Goal: Information Seeking & Learning: Learn about a topic

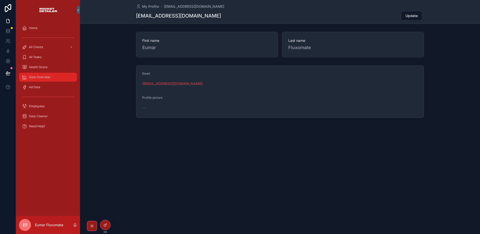
click at [49, 78] on span "Data Overview" at bounding box center [39, 77] width 21 height 4
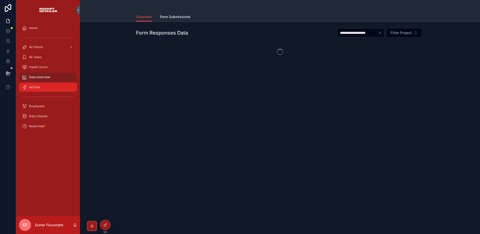
click at [47, 88] on div "Ad Data" at bounding box center [48, 87] width 52 height 8
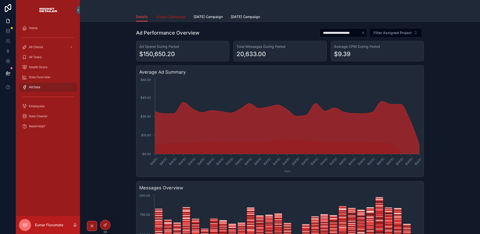
click at [163, 19] on span "4 Days Campaign" at bounding box center [171, 16] width 30 height 5
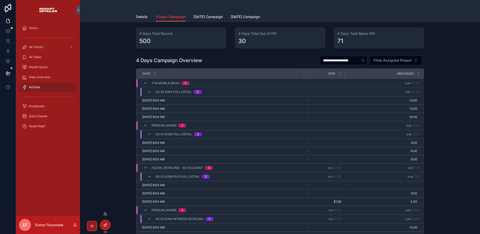
click at [106, 225] on icon at bounding box center [105, 225] width 2 height 2
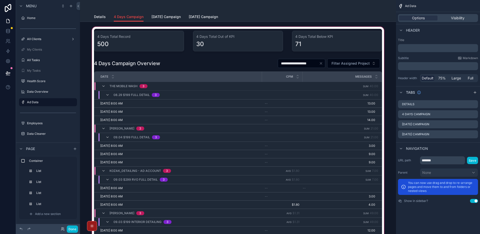
click at [301, 64] on div "scrollable content" at bounding box center [238, 139] width 308 height 226
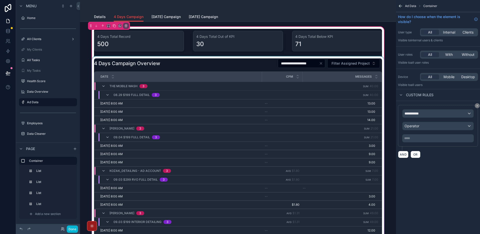
click at [247, 67] on div "scrollable content" at bounding box center [238, 152] width 294 height 193
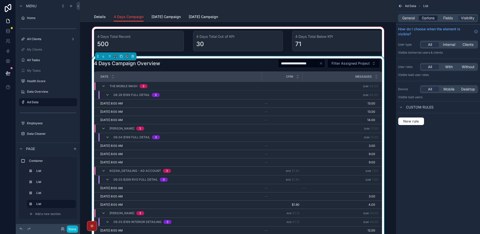
click at [427, 19] on span "Options" at bounding box center [428, 18] width 13 height 5
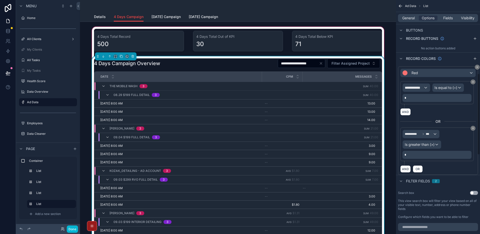
scroll to position [183, 0]
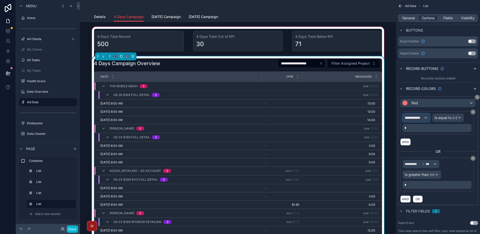
click at [425, 119] on div "**********" at bounding box center [416, 118] width 27 height 8
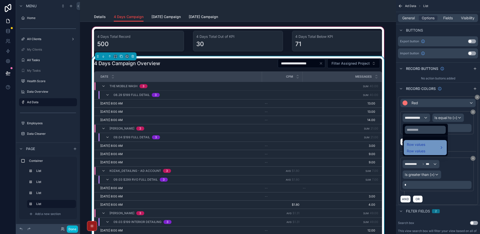
click at [424, 146] on span "Row values" at bounding box center [416, 144] width 19 height 6
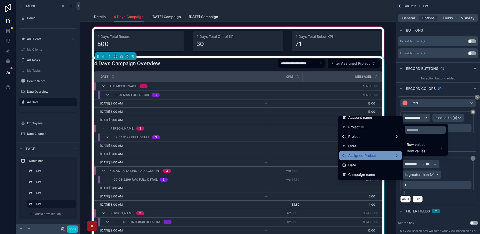
scroll to position [13, 0]
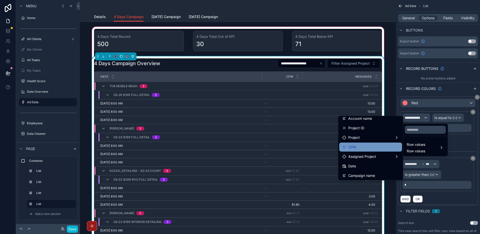
click at [368, 149] on div "CPM" at bounding box center [371, 147] width 57 height 6
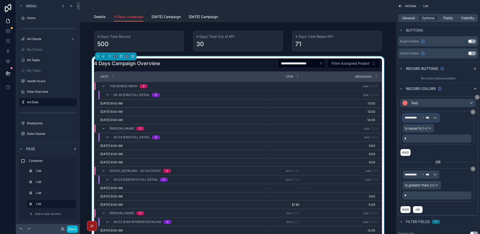
drag, startPoint x: 426, startPoint y: 119, endPoint x: 426, endPoint y: 123, distance: 3.5
click at [426, 123] on div "**********" at bounding box center [437, 127] width 69 height 29
click at [427, 119] on span "***" at bounding box center [429, 118] width 7 height 4
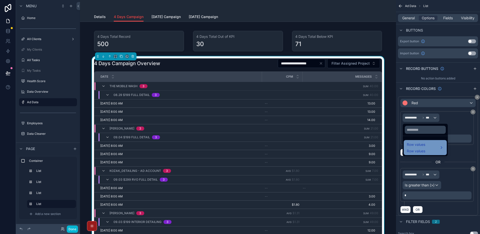
click at [417, 146] on span "Row values" at bounding box center [416, 144] width 19 height 6
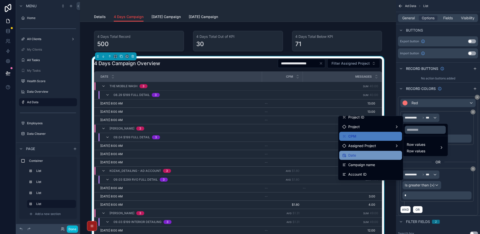
scroll to position [24, 0]
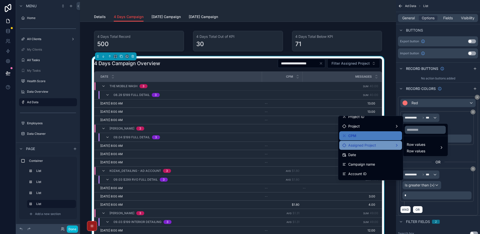
click at [369, 148] on span "Assigned Project" at bounding box center [363, 145] width 28 height 6
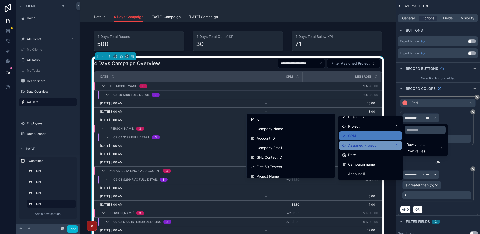
click at [369, 148] on span "Assigned Project" at bounding box center [363, 145] width 28 height 6
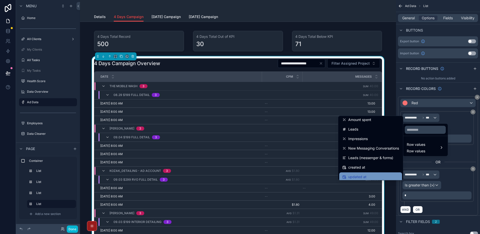
scroll to position [99, 0]
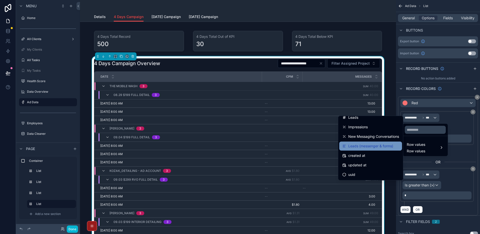
click at [369, 147] on span "Leads (messenger & forms)" at bounding box center [371, 146] width 45 height 6
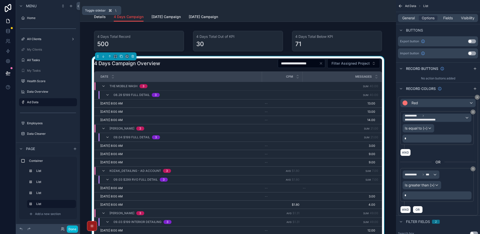
click at [79, 8] on icon at bounding box center [79, 6] width 4 height 4
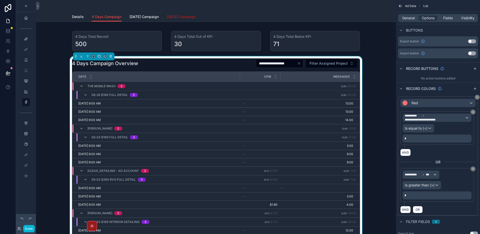
click at [186, 17] on span "[DATE] Campaign" at bounding box center [181, 16] width 29 height 5
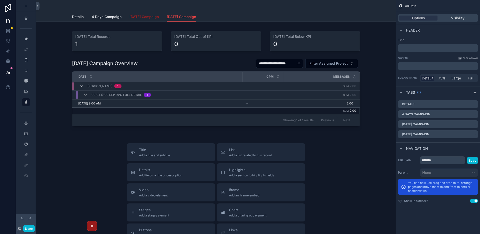
click at [154, 19] on link "[DATE] Campaign" at bounding box center [144, 17] width 29 height 10
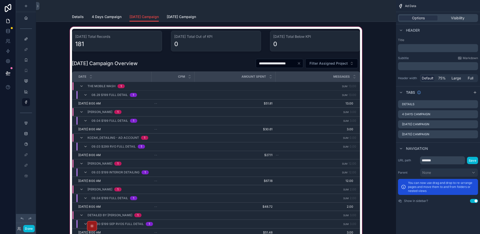
click at [207, 64] on div "scrollable content" at bounding box center [216, 139] width 352 height 226
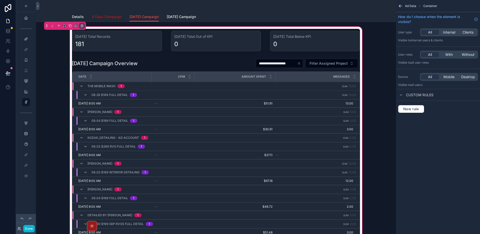
click at [111, 18] on span "4 Days Campaign" at bounding box center [107, 16] width 30 height 5
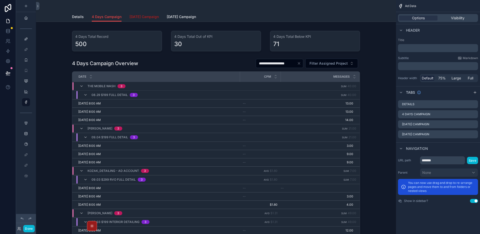
click at [143, 18] on span "[DATE] Campaign" at bounding box center [144, 16] width 29 height 5
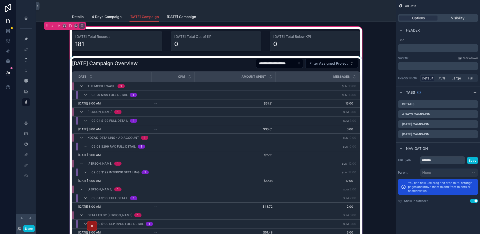
click at [218, 64] on div "scrollable content" at bounding box center [216, 152] width 294 height 193
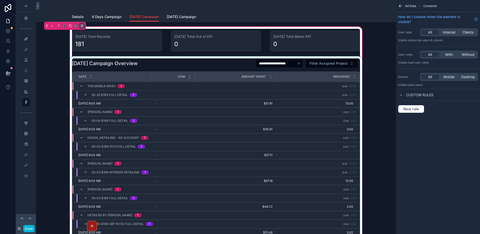
click at [215, 65] on div "scrollable content" at bounding box center [216, 152] width 294 height 193
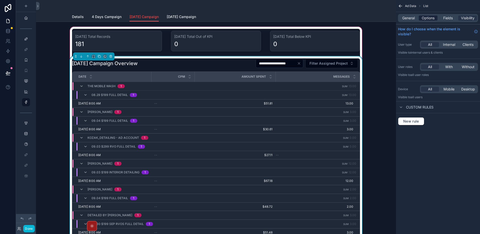
click at [424, 19] on span "Options" at bounding box center [428, 18] width 13 height 5
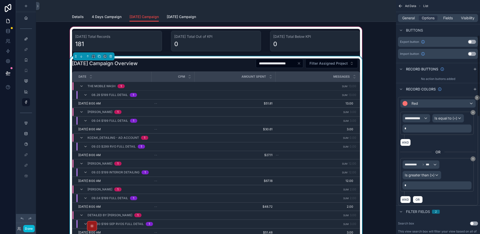
scroll to position [185, 0]
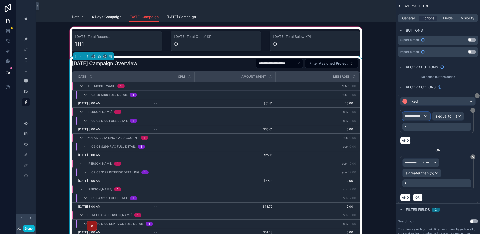
click at [421, 116] on span "**********" at bounding box center [414, 116] width 19 height 5
click at [420, 140] on span "Row values" at bounding box center [416, 143] width 19 height 6
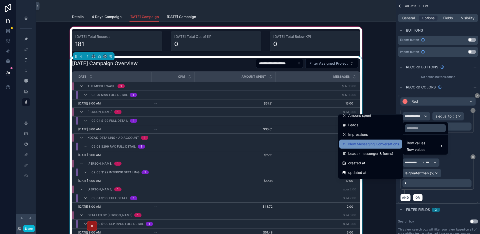
scroll to position [90, 0]
click at [372, 146] on span "New Messaging Conversations" at bounding box center [374, 144] width 51 height 6
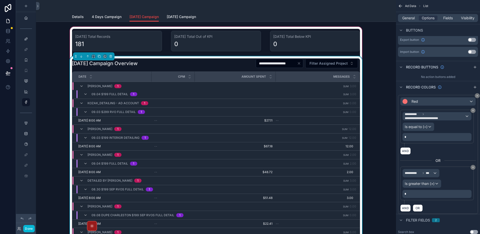
scroll to position [38, 0]
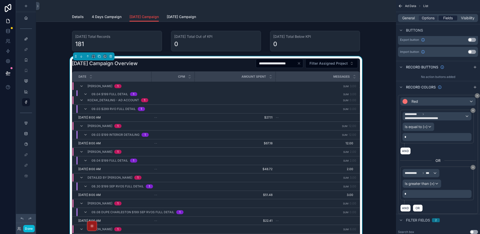
click at [445, 20] on span "Fields" at bounding box center [449, 18] width 10 height 5
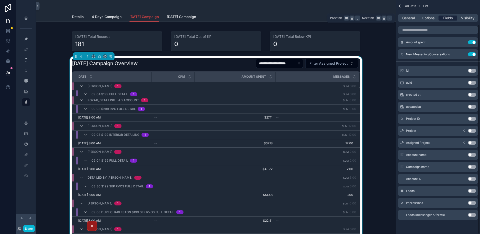
scroll to position [27, 0]
click at [430, 20] on span "Options" at bounding box center [428, 18] width 13 height 5
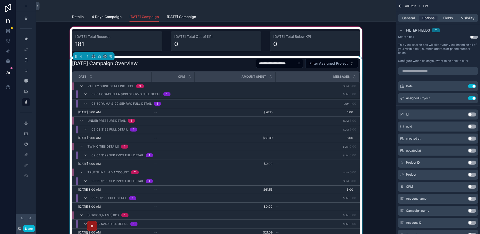
scroll to position [216, 0]
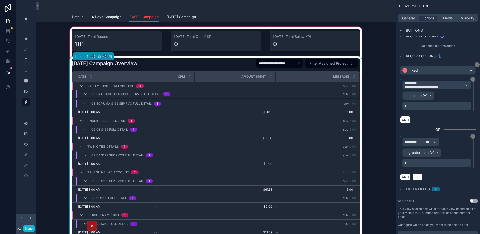
click at [452, 116] on div "AND" at bounding box center [439, 119] width 76 height 7
click at [29, 229] on button "Done" at bounding box center [28, 228] width 11 height 7
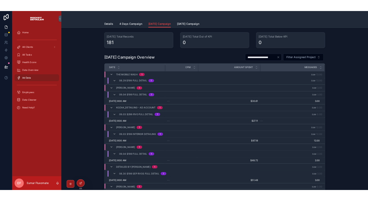
scroll to position [9, 0]
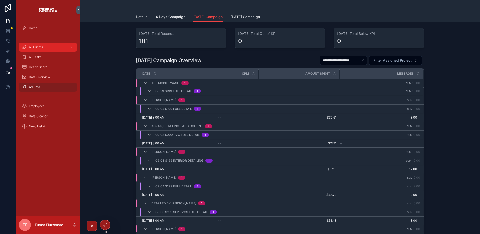
click at [51, 46] on div "All Clients" at bounding box center [48, 47] width 52 height 8
click at [10, 29] on icon at bounding box center [8, 31] width 5 height 5
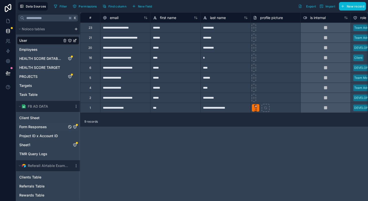
scroll to position [1, 0]
click at [35, 145] on link "Sheet1" at bounding box center [43, 144] width 48 height 5
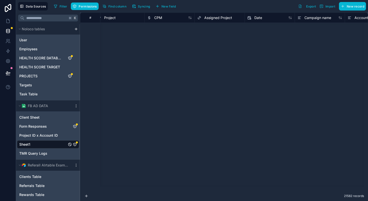
scroll to position [0, 106]
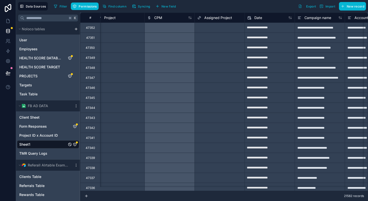
click at [76, 145] on icon "Sheet1" at bounding box center [75, 144] width 4 height 4
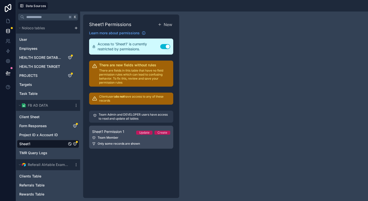
click at [122, 137] on div "Team Member" at bounding box center [131, 138] width 78 height 4
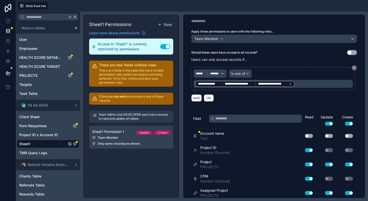
scroll to position [39, 0]
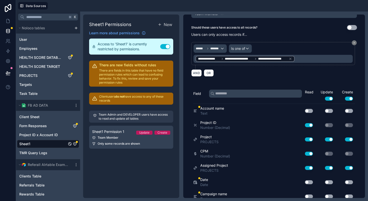
click at [305, 112] on button "Use setting" at bounding box center [309, 111] width 8 height 4
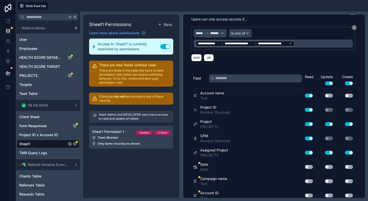
scroll to position [80, 0]
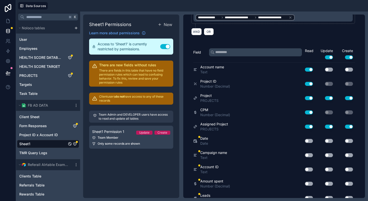
click at [305, 141] on button "Use setting" at bounding box center [309, 141] width 8 height 4
click at [305, 156] on button "Use setting" at bounding box center [309, 155] width 8 height 4
click at [305, 169] on button "Use setting" at bounding box center [309, 169] width 8 height 4
click at [305, 184] on button "Use setting" at bounding box center [309, 184] width 8 height 4
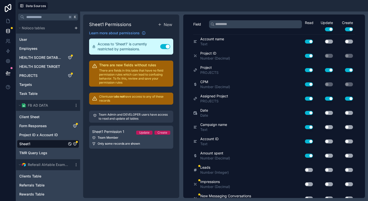
scroll to position [122, 0]
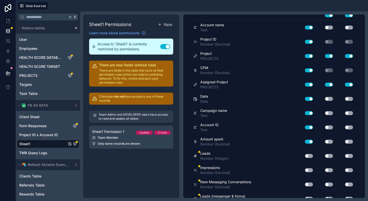
click at [306, 158] on button "Use setting" at bounding box center [309, 156] width 8 height 4
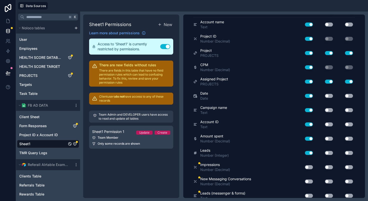
scroll to position [130, 0]
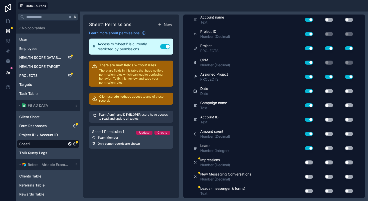
click at [305, 162] on button "Use setting" at bounding box center [309, 162] width 8 height 4
click at [305, 177] on button "Use setting" at bounding box center [309, 177] width 8 height 4
click at [305, 192] on button "Use setting" at bounding box center [309, 191] width 8 height 4
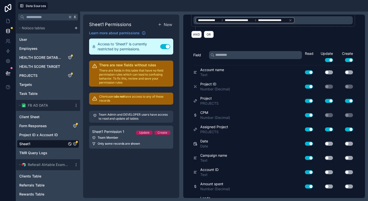
scroll to position [0, 0]
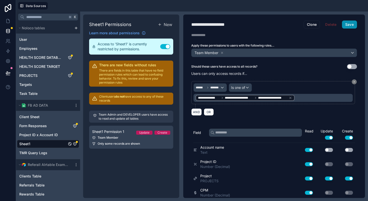
click at [349, 27] on button "Save" at bounding box center [349, 25] width 15 height 8
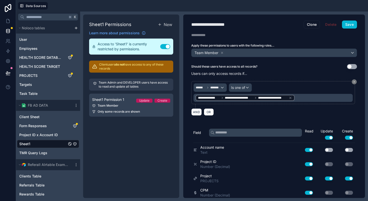
click at [41, 145] on link "Sheet1" at bounding box center [43, 143] width 48 height 5
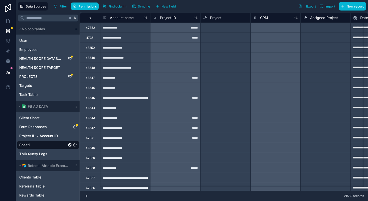
click at [264, 23] on div at bounding box center [275, 28] width 50 height 10
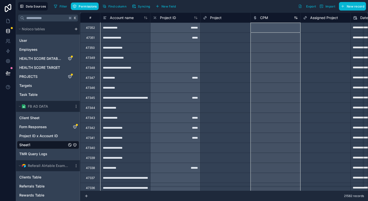
click at [266, 18] on span "CPM" at bounding box center [264, 17] width 8 height 5
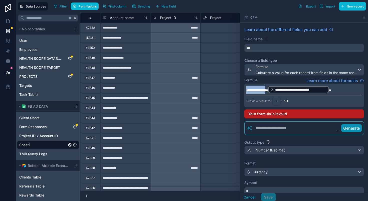
drag, startPoint x: 273, startPoint y: 89, endPoint x: 245, endPoint y: 89, distance: 27.8
click at [245, 89] on div "**********" at bounding box center [304, 96] width 120 height 24
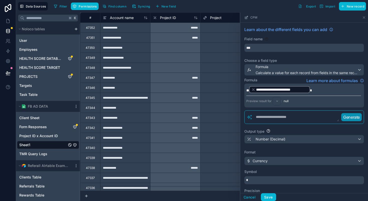
click at [247, 89] on span "*" at bounding box center [247, 91] width 3 height 4
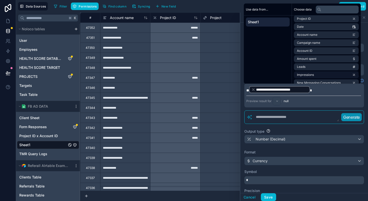
scroll to position [35, 0]
click at [318, 59] on li "Amount spent" at bounding box center [326, 58] width 65 height 7
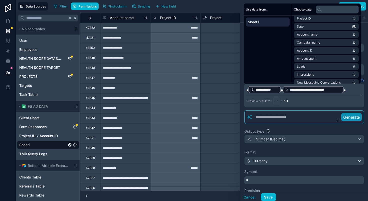
click at [283, 90] on div "**********" at bounding box center [313, 89] width 61 height 7
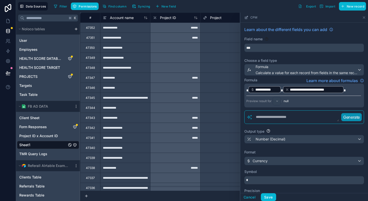
click at [281, 92] on p "**********" at bounding box center [303, 90] width 115 height 8
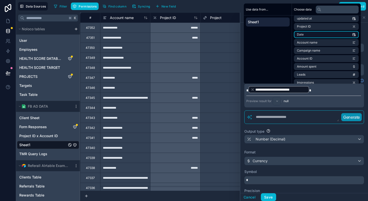
scroll to position [29, 0]
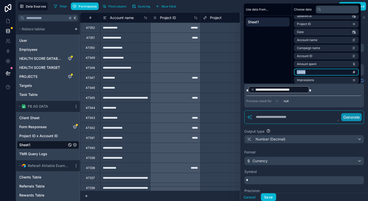
drag, startPoint x: 320, startPoint y: 66, endPoint x: 319, endPoint y: 71, distance: 5.5
click at [319, 71] on ul "id uuid created at updated at Project ID Date Account name Campaign name Accoun…" at bounding box center [326, 43] width 65 height 111
click at [319, 71] on li "Leads" at bounding box center [326, 72] width 65 height 7
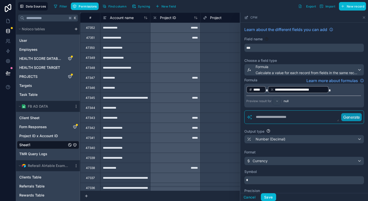
click at [266, 89] on span "*" at bounding box center [267, 91] width 2 height 4
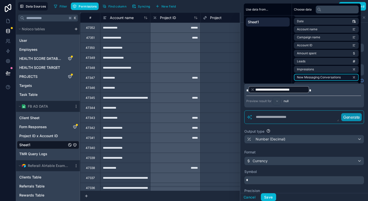
scroll to position [47, 0]
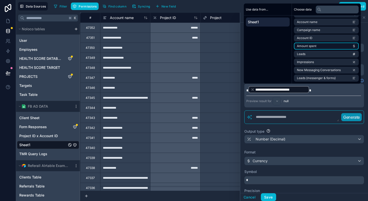
click at [321, 47] on li "Amount spent" at bounding box center [326, 46] width 65 height 7
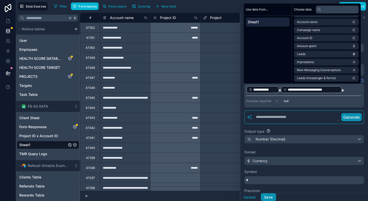
click at [271, 197] on button "Save" at bounding box center [268, 197] width 15 height 8
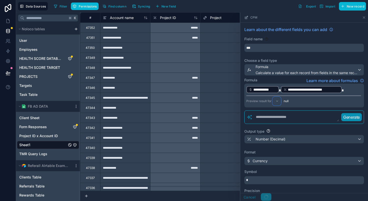
click at [279, 102] on div at bounding box center [277, 101] width 8 height 8
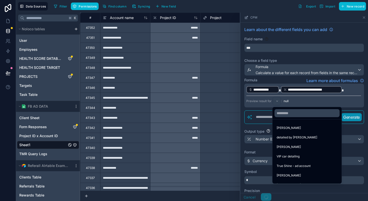
click at [304, 100] on div at bounding box center [304, 107] width 128 height 188
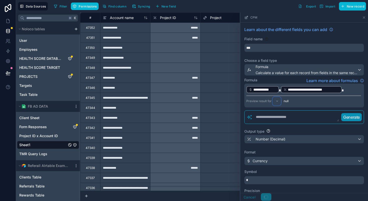
click at [276, 101] on div at bounding box center [277, 101] width 8 height 8
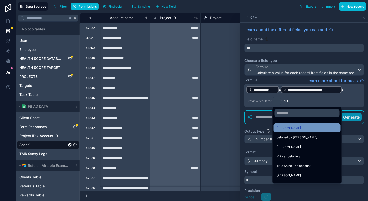
click at [288, 126] on span "[PERSON_NAME]" at bounding box center [288, 128] width 24 height 6
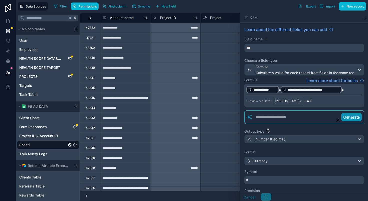
click at [252, 197] on div "Cancel" at bounding box center [255, 197] width 31 height 8
click at [36, 134] on span "Project ID x Account ID" at bounding box center [38, 135] width 39 height 5
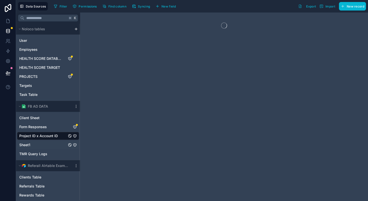
click at [38, 144] on link "Sheet1" at bounding box center [43, 144] width 48 height 5
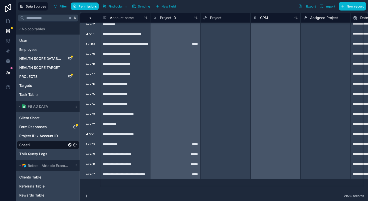
scroll to position [632, 0]
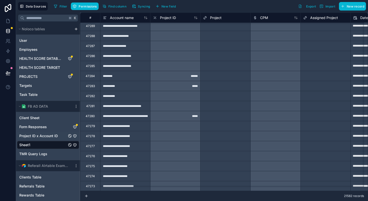
click at [43, 136] on span "Project ID x Account ID" at bounding box center [38, 135] width 39 height 5
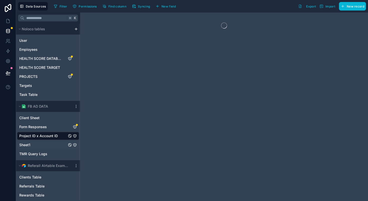
click at [42, 143] on link "Sheet1" at bounding box center [43, 144] width 48 height 5
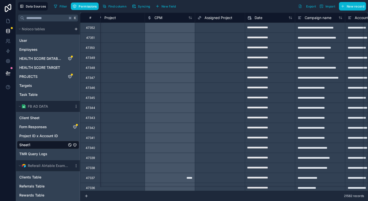
scroll to position [0, 116]
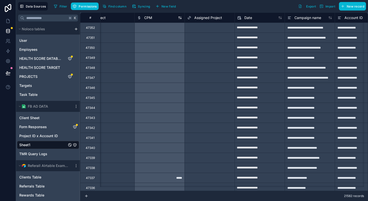
click at [150, 17] on span "CPM" at bounding box center [148, 17] width 8 height 5
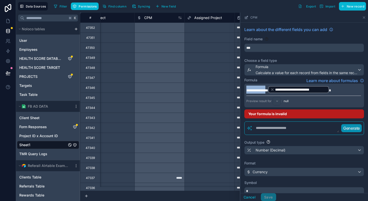
drag, startPoint x: 272, startPoint y: 90, endPoint x: 232, endPoint y: 92, distance: 40.6
click at [232, 92] on div "**********" at bounding box center [224, 107] width 288 height 188
click at [319, 99] on div "Preview result for : null" at bounding box center [303, 101] width 115 height 10
drag, startPoint x: 272, startPoint y: 89, endPoint x: 228, endPoint y: 89, distance: 44.0
click at [228, 89] on div "**********" at bounding box center [224, 107] width 288 height 188
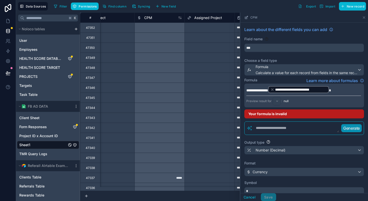
click at [303, 103] on div "Preview result for : null" at bounding box center [303, 101] width 115 height 10
click at [268, 89] on span "*" at bounding box center [266, 91] width 3 height 4
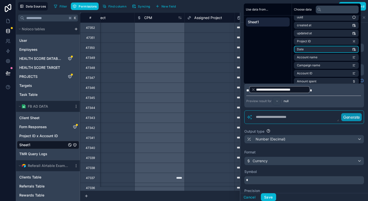
scroll to position [35, 0]
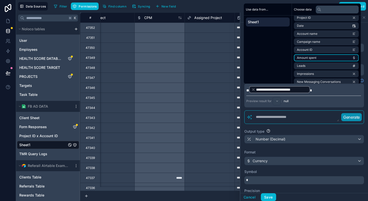
click at [317, 58] on li "Amount spent" at bounding box center [326, 57] width 65 height 7
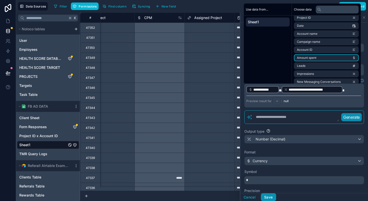
click at [270, 196] on button "Save" at bounding box center [268, 197] width 15 height 8
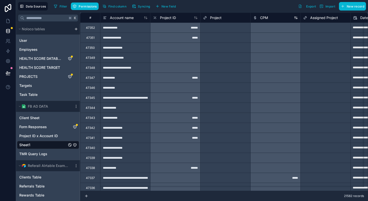
click at [266, 18] on span "CPM" at bounding box center [264, 17] width 8 height 5
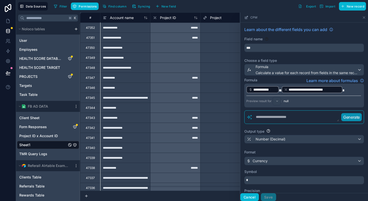
click at [249, 200] on button "Cancel" at bounding box center [249, 197] width 19 height 8
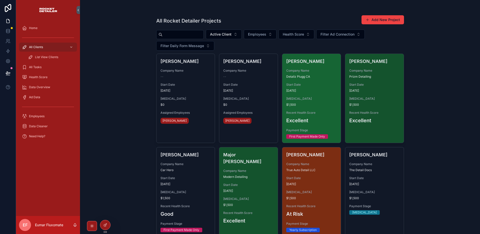
click at [318, 104] on span "$1,500" at bounding box center [311, 105] width 51 height 4
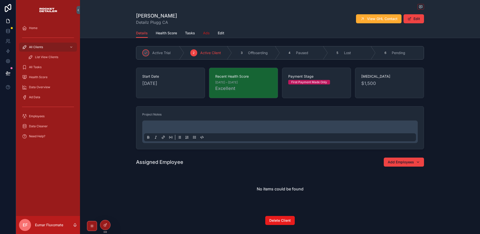
click at [204, 32] on span "Ads" at bounding box center [206, 33] width 7 height 5
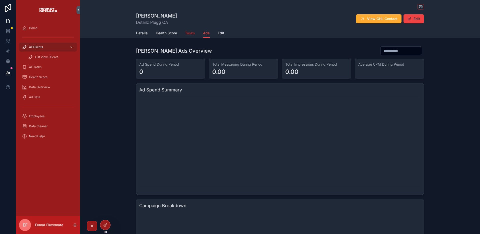
click at [187, 35] on span "Tasks" at bounding box center [190, 33] width 10 height 5
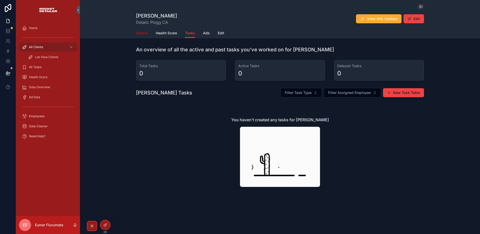
click at [141, 34] on span "Details" at bounding box center [142, 33] width 12 height 5
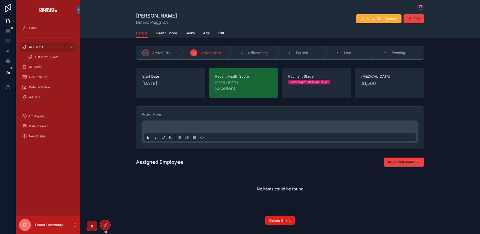
click at [53, 49] on div "All Clients" at bounding box center [48, 47] width 52 height 8
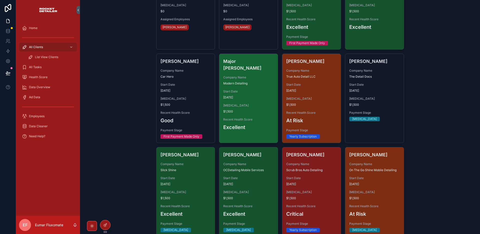
scroll to position [95, 0]
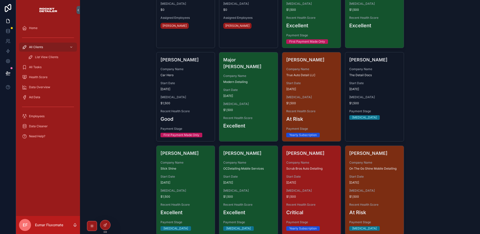
click at [330, 166] on span "Scrub Bros Auto Detailing" at bounding box center [311, 168] width 51 height 4
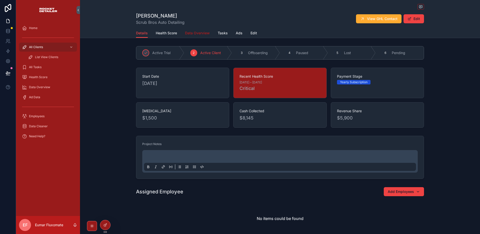
click at [187, 32] on span "Data Overview" at bounding box center [197, 33] width 25 height 5
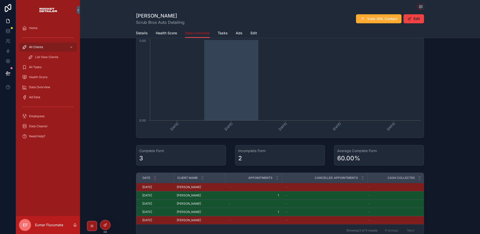
scroll to position [238, 0]
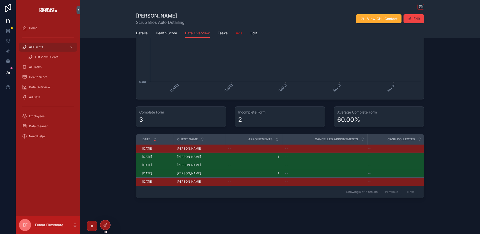
click at [236, 34] on span "Ads" at bounding box center [239, 33] width 7 height 5
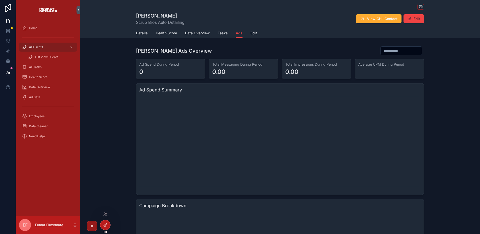
click at [108, 227] on div at bounding box center [105, 225] width 10 height 10
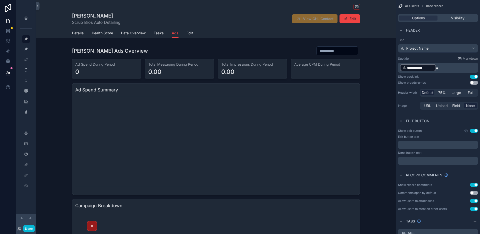
click at [39, 10] on div "[PERSON_NAME] Scrub Bros Auto Detailing View GHL Contact Edit Ads Details Healt…" at bounding box center [216, 19] width 360 height 38
click at [39, 8] on button at bounding box center [38, 6] width 4 height 8
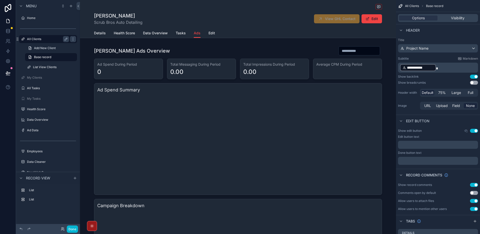
click at [44, 39] on label "All Clients" at bounding box center [47, 39] width 40 height 4
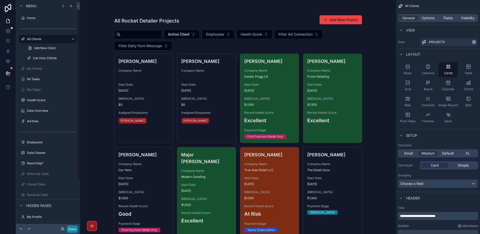
click at [70, 230] on button "Done" at bounding box center [72, 228] width 11 height 7
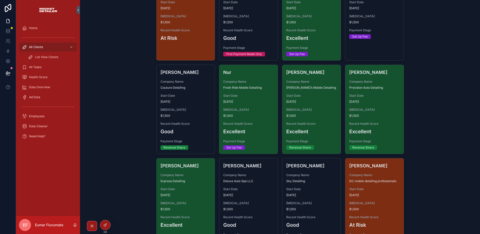
scroll to position [650, 0]
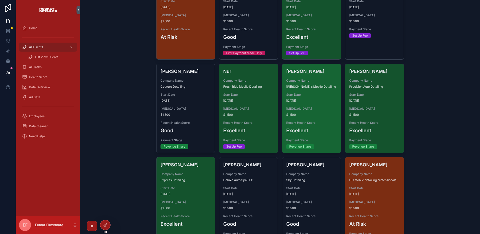
click at [325, 113] on span "$1,500" at bounding box center [311, 115] width 51 height 4
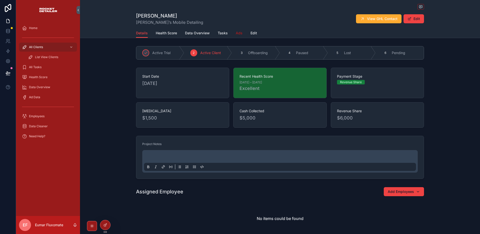
click at [237, 34] on span "Ads" at bounding box center [239, 33] width 7 height 5
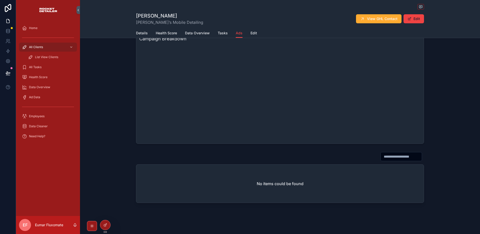
scroll to position [3, 0]
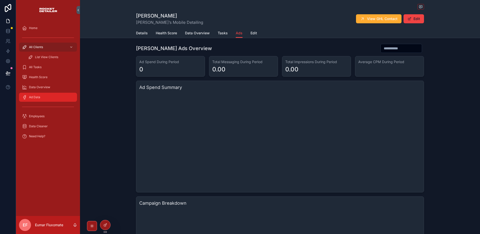
click at [47, 98] on div "Ad Data" at bounding box center [48, 97] width 52 height 8
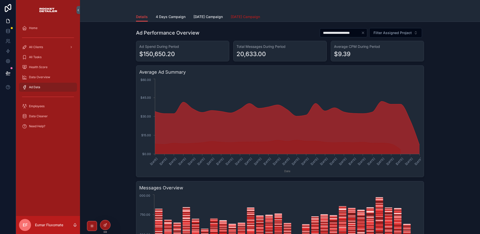
scroll to position [99, 0]
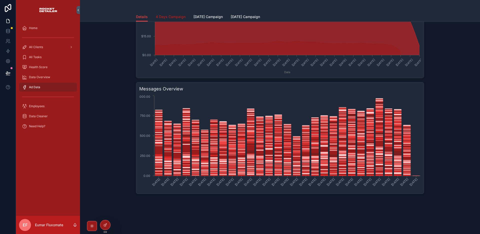
click at [168, 17] on span "4 Days Campaign" at bounding box center [171, 16] width 30 height 5
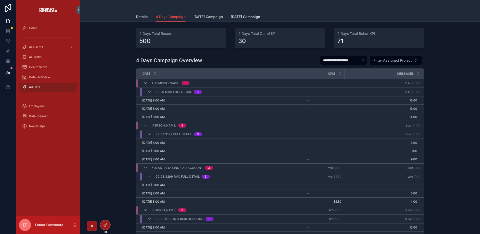
click at [172, 168] on span "kozak_detailing - ad account" at bounding box center [178, 168] width 52 height 4
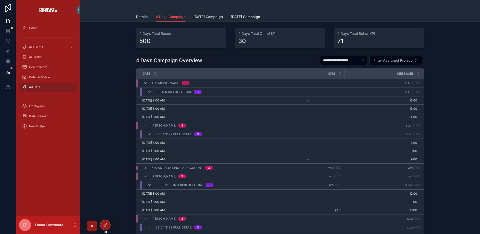
click at [168, 170] on td "kozak_detailing - ad account 3" at bounding box center [220, 167] width 168 height 9
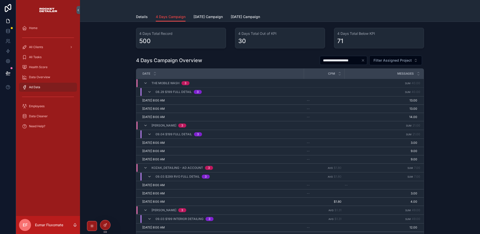
click at [171, 176] on span "09.03 $299 RVO Full Detail" at bounding box center [178, 176] width 44 height 4
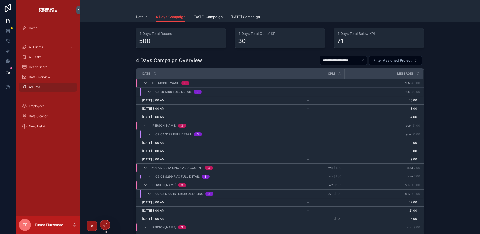
click at [171, 176] on span "09.03 $299 RVO Full Detail" at bounding box center [178, 176] width 44 height 4
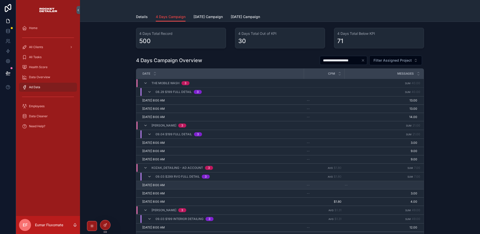
click at [181, 186] on div "[DATE] 8:00 AM [DATE] 8:00 AM" at bounding box center [221, 185] width 159 height 4
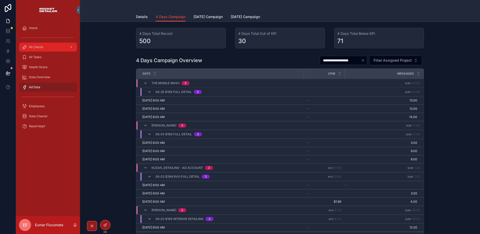
click at [48, 45] on div "All Clients" at bounding box center [48, 47] width 52 height 8
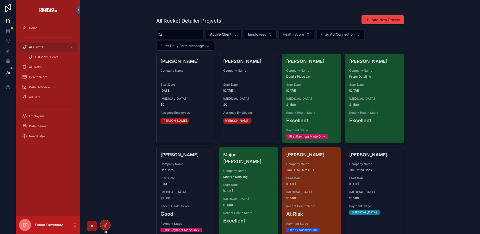
click at [193, 34] on input "scrollable content" at bounding box center [183, 34] width 41 height 7
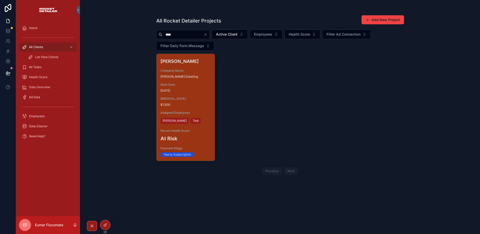
type input "****"
click at [195, 94] on div "[PERSON_NAME] Company Name [PERSON_NAME] Detailing Start Date [DATE] [MEDICAL_D…" at bounding box center [186, 107] width 59 height 107
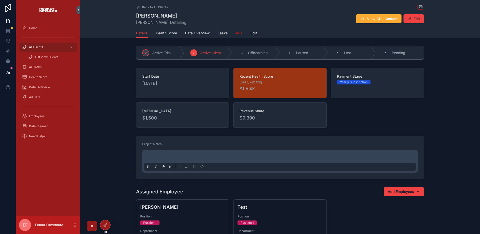
click at [240, 34] on span "Ads" at bounding box center [239, 33] width 7 height 5
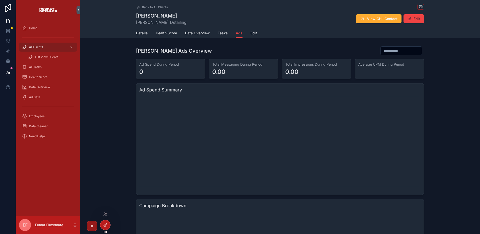
click at [107, 226] on div at bounding box center [105, 225] width 10 height 10
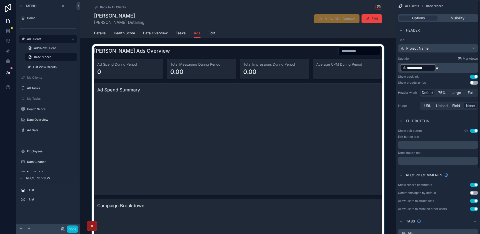
click at [310, 56] on div "scrollable content" at bounding box center [238, 178] width 316 height 268
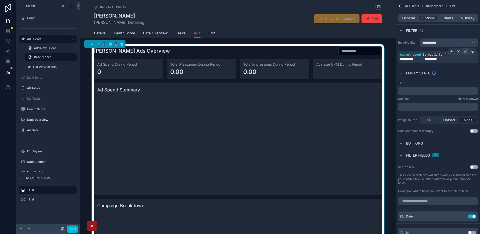
click at [466, 52] on icon "scrollable content" at bounding box center [466, 52] width 2 height 2
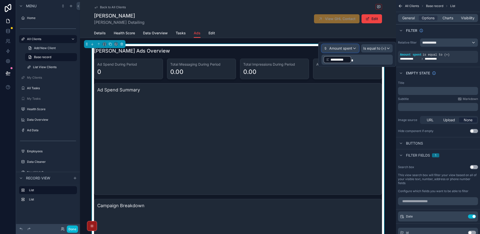
click at [352, 50] on span "Amount spent" at bounding box center [340, 48] width 23 height 5
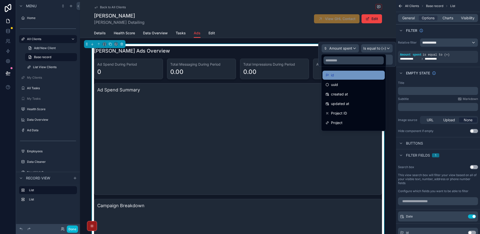
click at [348, 76] on div "id" at bounding box center [354, 75] width 56 height 6
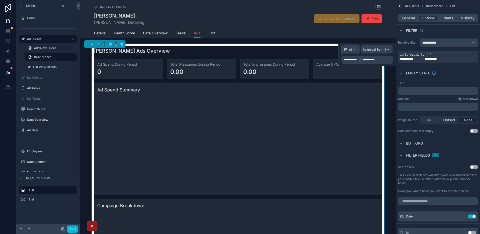
click at [355, 51] on div "id" at bounding box center [350, 49] width 17 height 8
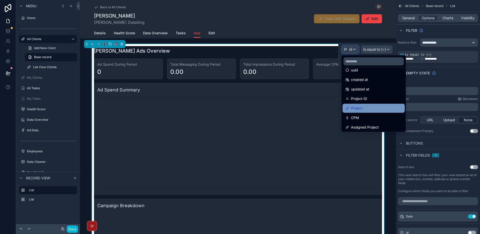
scroll to position [27, 0]
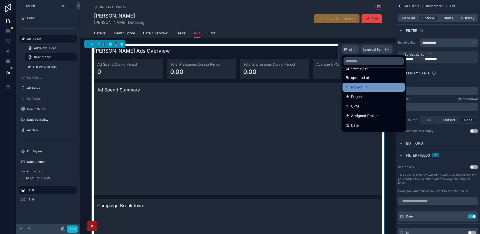
click at [373, 89] on div "Project ID" at bounding box center [374, 87] width 56 height 6
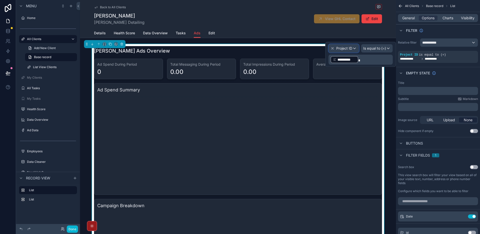
click at [352, 49] on div "Project ID" at bounding box center [344, 48] width 30 height 8
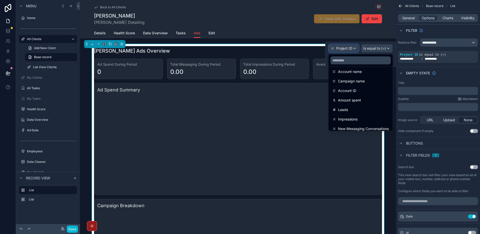
scroll to position [98, 0]
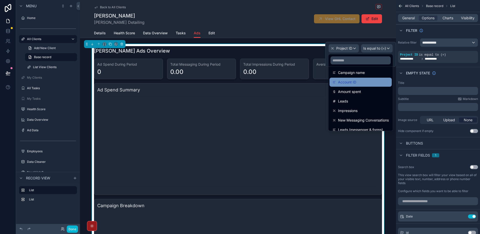
click at [366, 85] on div "Account ID" at bounding box center [361, 82] width 56 height 6
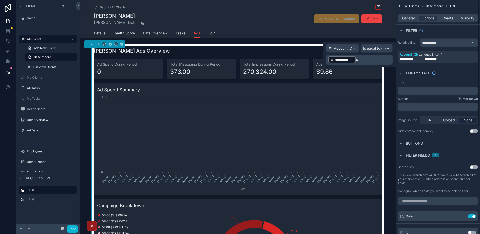
click at [455, 77] on div "Empty state" at bounding box center [438, 73] width 84 height 12
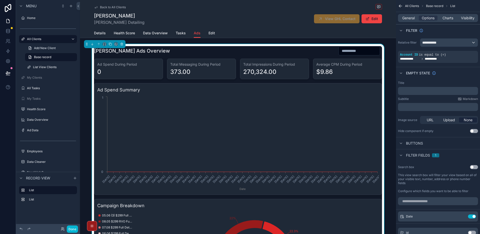
click at [455, 77] on div "Empty state" at bounding box center [438, 73] width 84 height 12
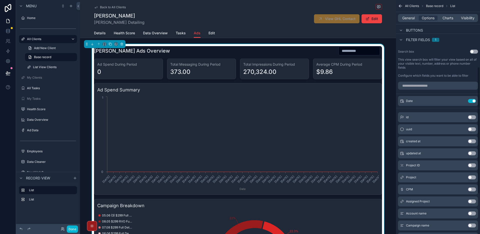
scroll to position [104, 0]
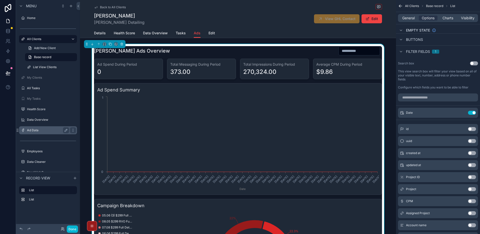
click at [46, 134] on div "Ad Data" at bounding box center [48, 130] width 56 height 8
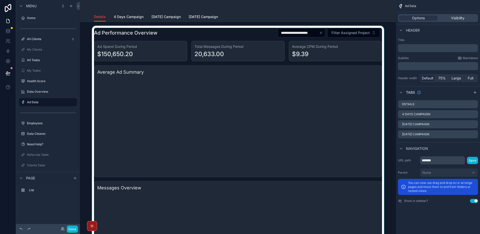
click at [250, 36] on div "scrollable content" at bounding box center [238, 160] width 308 height 269
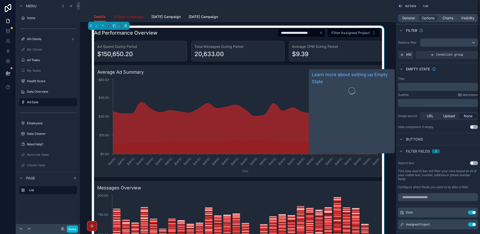
click at [133, 19] on span "4 Days Campaign" at bounding box center [129, 16] width 30 height 5
click at [134, 18] on span "4 Days Campaign" at bounding box center [129, 16] width 30 height 5
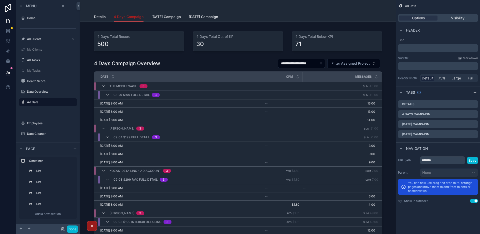
click at [135, 17] on span "4 Days Campaign" at bounding box center [129, 16] width 30 height 5
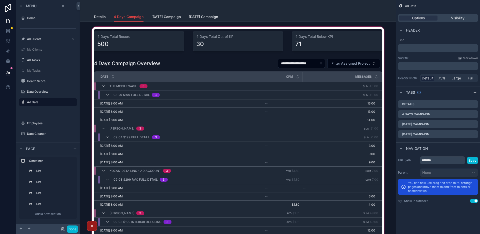
click at [158, 43] on div "scrollable content" at bounding box center [238, 139] width 308 height 226
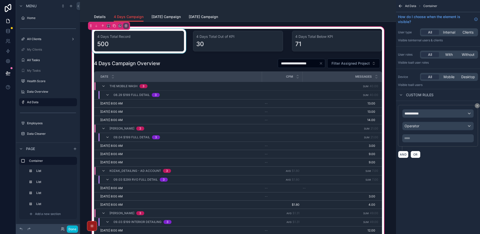
click at [161, 38] on div "scrollable content" at bounding box center [139, 41] width 96 height 25
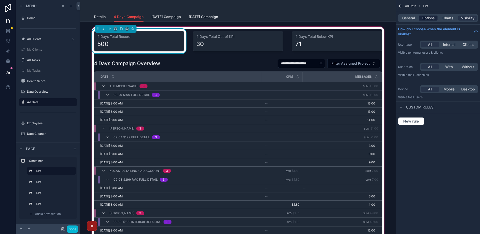
click at [431, 19] on span "Options" at bounding box center [428, 18] width 13 height 5
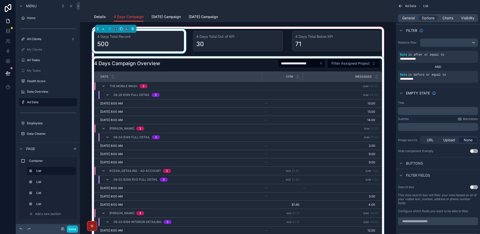
click at [243, 68] on div "scrollable content" at bounding box center [238, 152] width 294 height 193
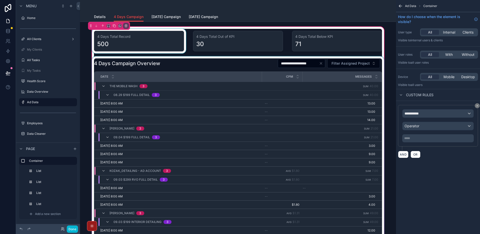
click at [221, 67] on div "scrollable content" at bounding box center [238, 152] width 294 height 193
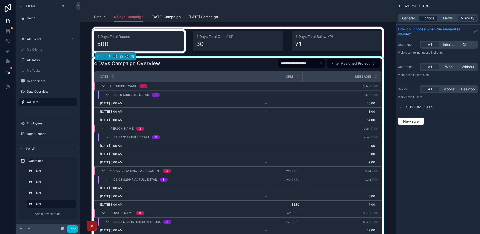
click at [427, 19] on span "Options" at bounding box center [428, 18] width 13 height 5
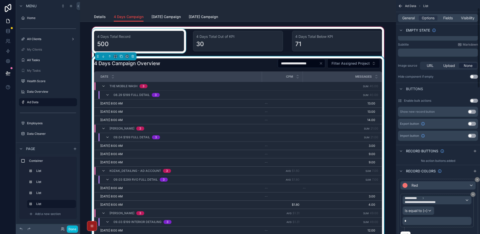
scroll to position [23, 0]
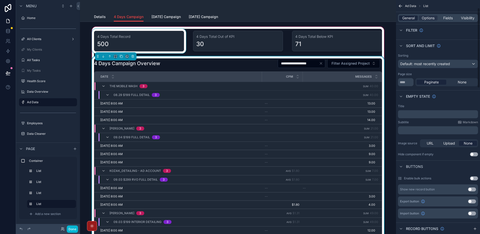
click at [410, 18] on span "General" at bounding box center [409, 18] width 13 height 5
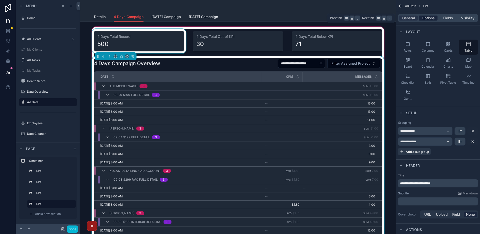
click at [426, 19] on span "Options" at bounding box center [428, 18] width 13 height 5
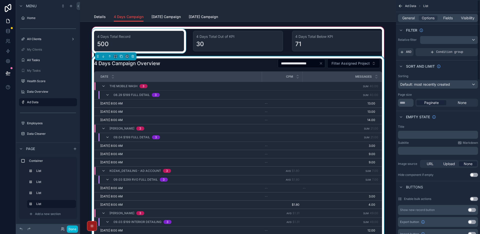
scroll to position [0, 0]
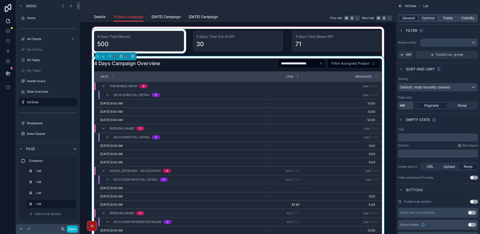
click at [412, 20] on span "General" at bounding box center [409, 18] width 13 height 5
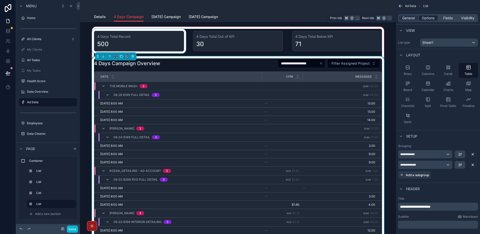
click at [426, 17] on span "Options" at bounding box center [428, 18] width 13 height 5
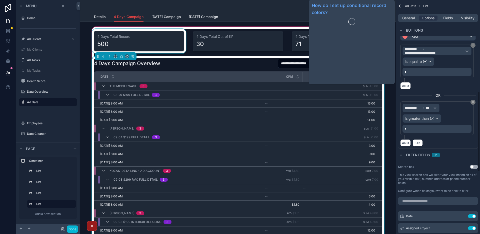
scroll to position [268, 0]
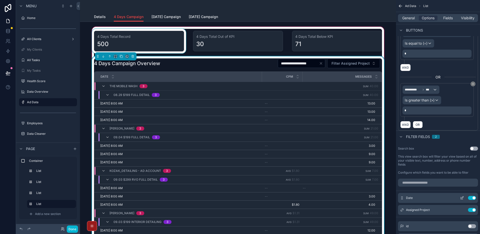
click at [462, 197] on icon "scrollable content" at bounding box center [463, 197] width 2 height 2
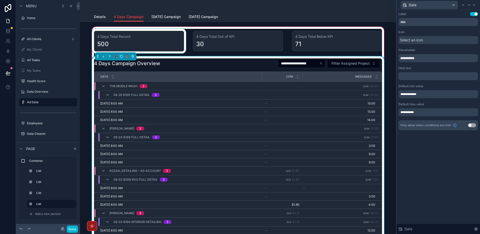
click at [433, 93] on div "**********" at bounding box center [439, 94] width 80 height 8
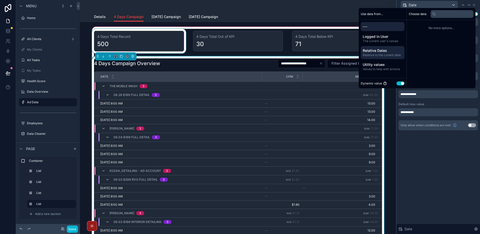
click at [391, 55] on span "Relative to the current date" at bounding box center [383, 55] width 40 height 4
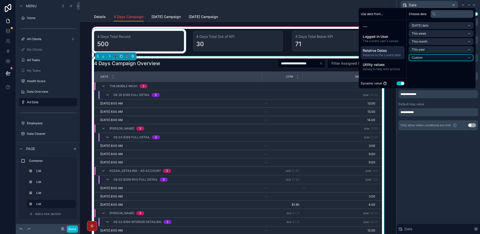
click at [428, 59] on li "Custom" at bounding box center [441, 57] width 65 height 7
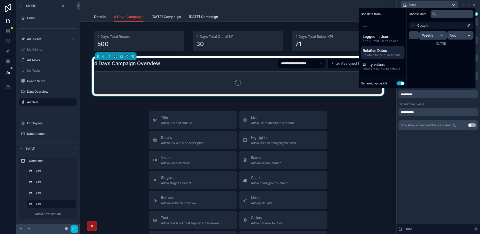
click at [427, 35] on span "Weeks" at bounding box center [427, 35] width 11 height 5
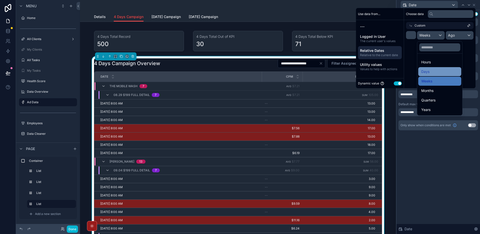
click at [432, 74] on div "Days" at bounding box center [440, 72] width 37 height 6
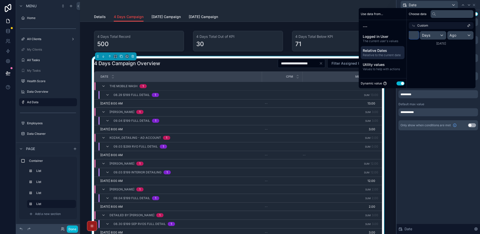
drag, startPoint x: 415, startPoint y: 36, endPoint x: 403, endPoint y: 37, distance: 12.0
click at [403, 37] on div "Use data from... --- Logged in User The current user's values Relative Dates Re…" at bounding box center [417, 48] width 117 height 80
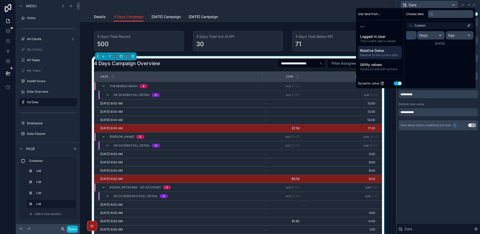
type input "*"
click at [451, 64] on div "Choose data Custom * Days Ago [DATE]" at bounding box center [440, 48] width 72 height 80
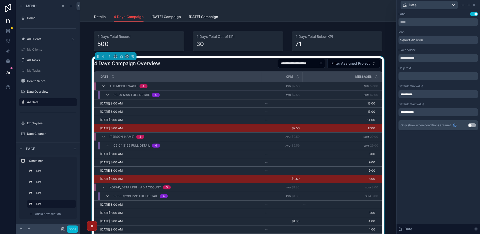
click at [440, 138] on div "**********" at bounding box center [439, 76] width 84 height 132
click at [422, 115] on div "**********" at bounding box center [439, 112] width 80 height 8
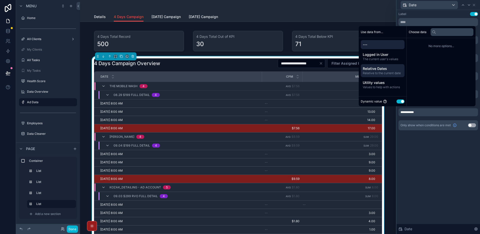
click at [391, 71] on span "Relative to the current date" at bounding box center [383, 73] width 40 height 4
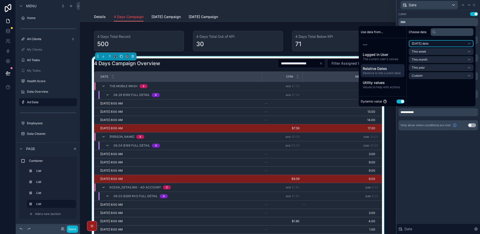
click at [424, 44] on span "[DATE] date" at bounding box center [420, 44] width 17 height 4
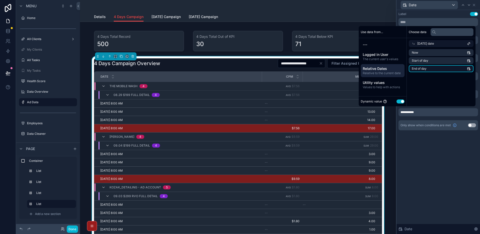
click at [428, 69] on li "End of day" at bounding box center [441, 68] width 65 height 7
click at [430, 154] on div "**********" at bounding box center [439, 122] width 84 height 224
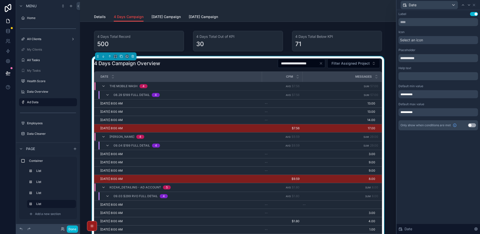
click at [436, 163] on div "**********" at bounding box center [439, 122] width 84 height 224
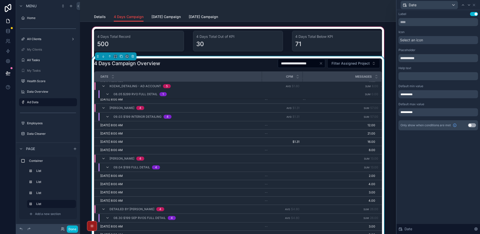
scroll to position [0, 0]
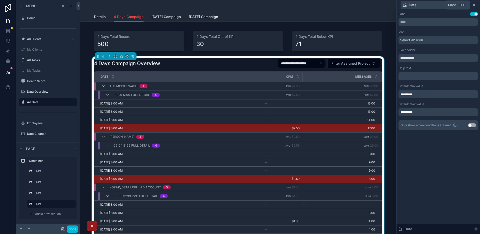
click at [474, 4] on icon at bounding box center [474, 5] width 4 height 4
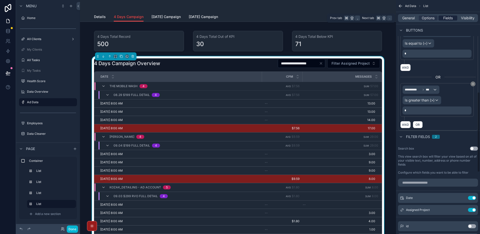
click at [448, 19] on span "Fields" at bounding box center [449, 18] width 10 height 5
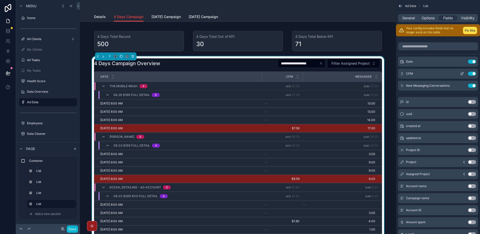
click at [462, 73] on icon "scrollable content" at bounding box center [463, 73] width 2 height 2
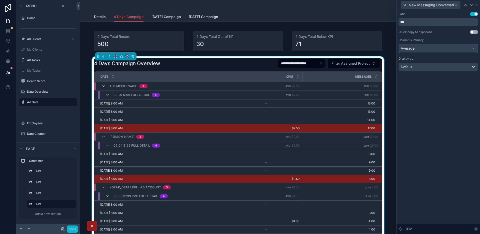
click at [439, 48] on div "Average" at bounding box center [438, 48] width 79 height 8
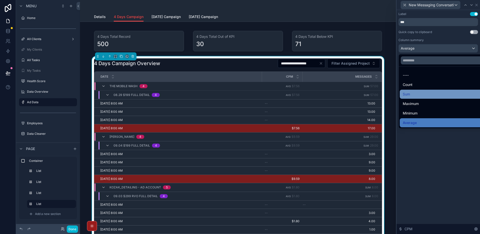
click at [431, 90] on div "Sum" at bounding box center [444, 94] width 89 height 9
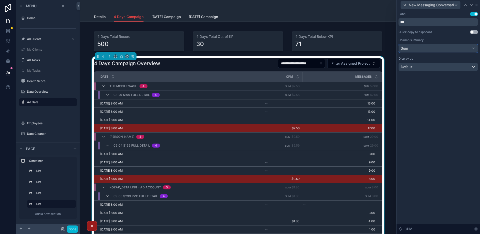
click at [442, 49] on div "Sum" at bounding box center [438, 48] width 79 height 8
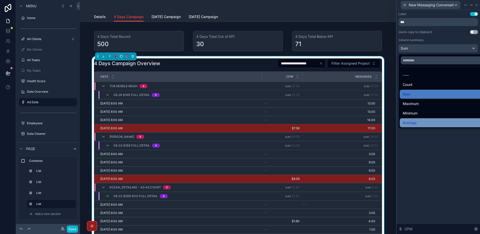
click at [416, 122] on span "Average" at bounding box center [410, 123] width 14 height 6
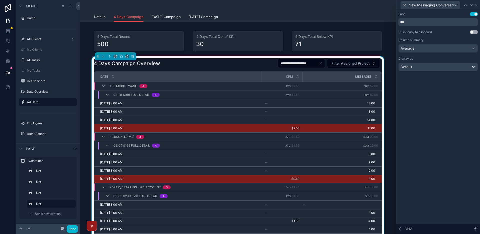
click at [422, 123] on div "Label Use setting *** Quick copy to clipboard Use setting Column summary Averag…" at bounding box center [439, 122] width 84 height 224
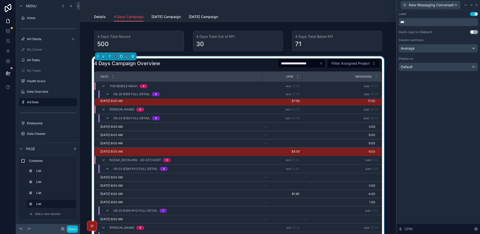
scroll to position [16, 0]
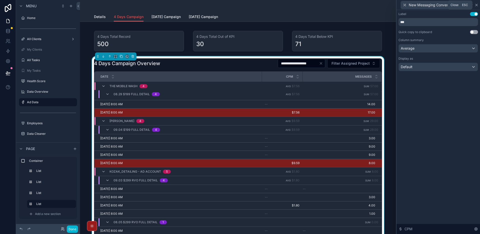
click at [478, 6] on icon at bounding box center [477, 5] width 4 height 4
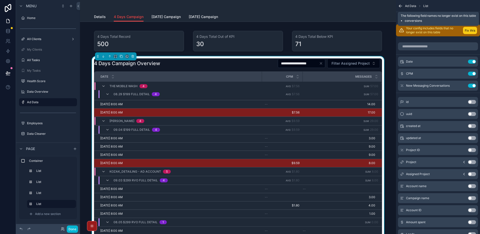
click at [473, 30] on button "Fix this" at bounding box center [470, 30] width 14 height 7
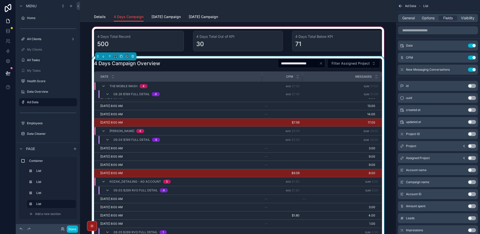
scroll to position [0, 0]
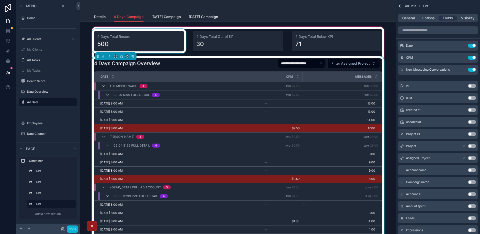
click at [152, 45] on div "scrollable content" at bounding box center [139, 41] width 96 height 25
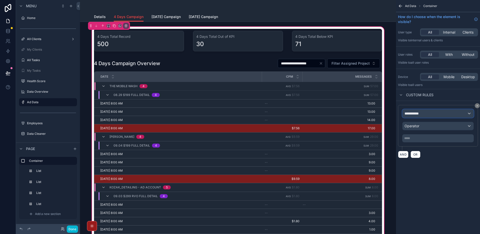
click at [426, 117] on div "**********" at bounding box center [438, 113] width 71 height 8
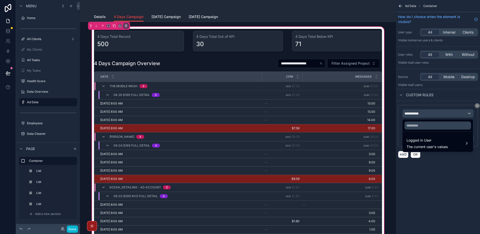
click at [440, 170] on div "scrollable content" at bounding box center [240, 117] width 480 height 234
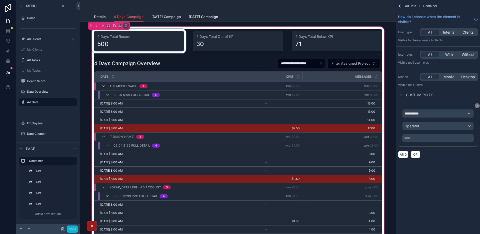
click at [164, 44] on div "scrollable content" at bounding box center [139, 41] width 96 height 25
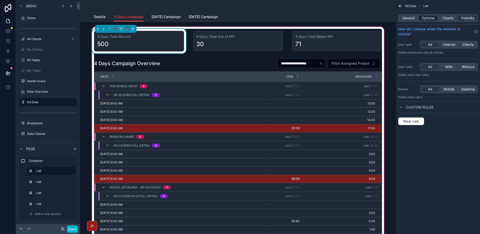
click at [426, 20] on span "Options" at bounding box center [428, 18] width 13 height 5
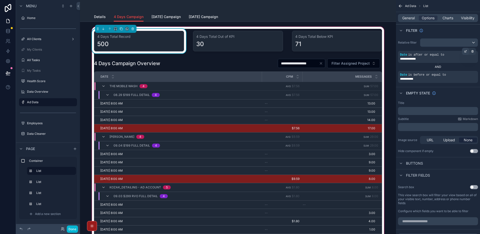
click at [466, 51] on icon "scrollable content" at bounding box center [465, 51] width 3 height 3
click at [359, 59] on div "**********" at bounding box center [361, 60] width 63 height 8
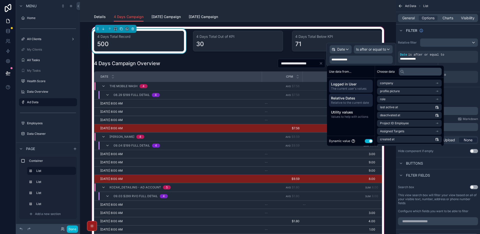
click at [355, 101] on span "Relative to the current date" at bounding box center [351, 103] width 40 height 4
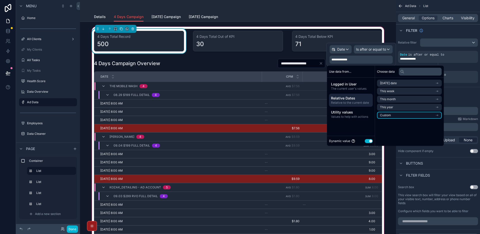
click at [393, 113] on li "Custom" at bounding box center [409, 115] width 65 height 7
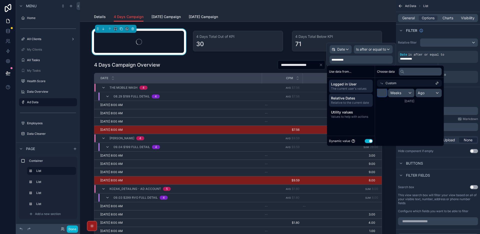
drag, startPoint x: 384, startPoint y: 95, endPoint x: 368, endPoint y: 91, distance: 15.8
click at [368, 91] on div "Use data from... Logged in User The current user's values Relative Dates Relati…" at bounding box center [385, 106] width 117 height 80
type input "*"
click at [402, 94] on div "Weeks" at bounding box center [402, 93] width 27 height 8
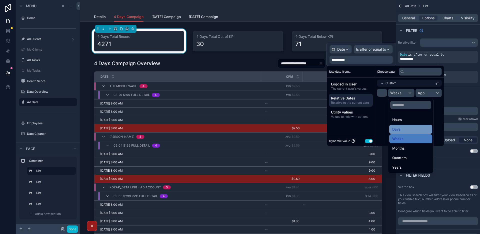
click at [399, 131] on span "Days" at bounding box center [397, 129] width 8 height 6
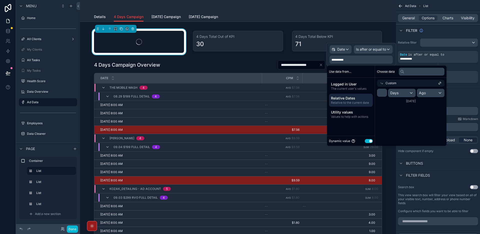
click at [406, 122] on div "Choose data Custom * Days Ago [DATE]" at bounding box center [411, 106] width 72 height 80
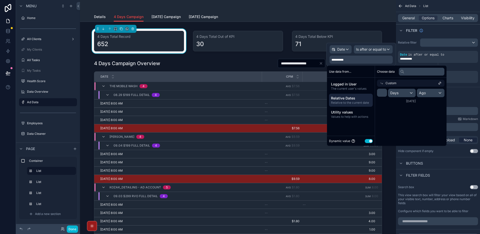
click at [464, 93] on div "Empty state" at bounding box center [438, 93] width 84 height 12
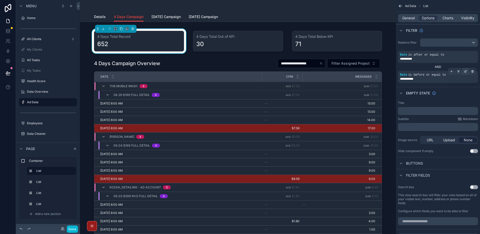
click at [465, 72] on icon "scrollable content" at bounding box center [465, 71] width 3 height 3
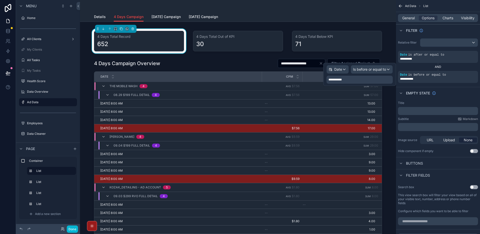
click at [353, 78] on div "**********" at bounding box center [360, 80] width 66 height 8
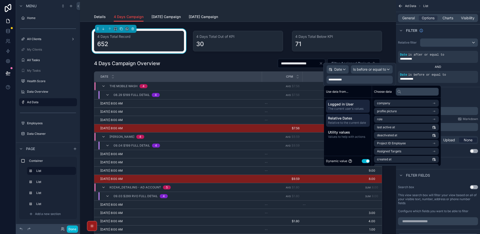
click at [352, 124] on span "Relative to the current date" at bounding box center [348, 123] width 40 height 4
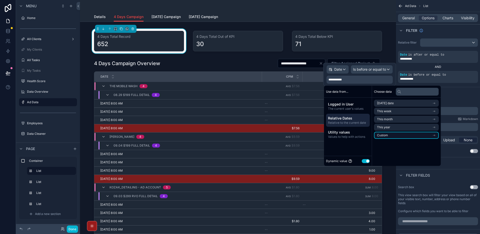
click at [383, 135] on span "Custom" at bounding box center [382, 135] width 11 height 4
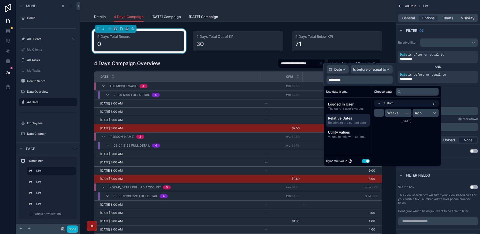
click at [380, 104] on icon at bounding box center [379, 103] width 4 height 4
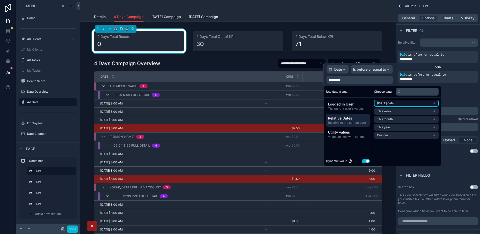
click at [386, 104] on span "[DATE] date" at bounding box center [385, 103] width 17 height 4
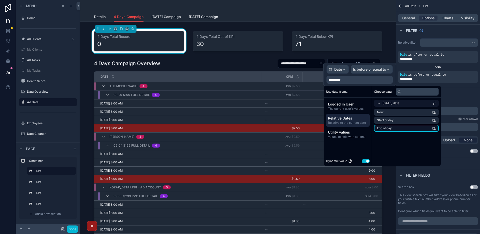
click at [391, 129] on span "End of day" at bounding box center [384, 128] width 15 height 4
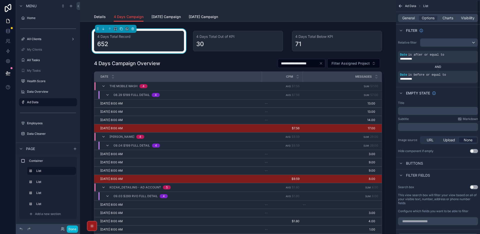
click at [462, 93] on div "Empty state" at bounding box center [438, 93] width 84 height 12
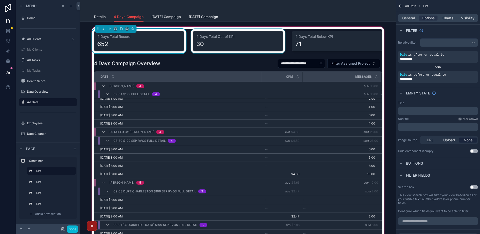
click at [239, 38] on div "scrollable content" at bounding box center [238, 41] width 96 height 25
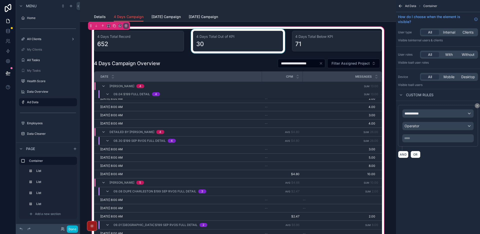
click at [247, 42] on div "scrollable content" at bounding box center [238, 41] width 96 height 25
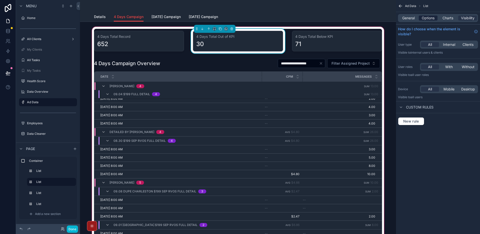
click at [425, 20] on span "Options" at bounding box center [428, 18] width 13 height 5
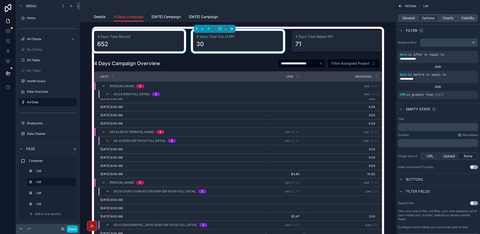
click at [168, 44] on div "scrollable content" at bounding box center [139, 41] width 96 height 25
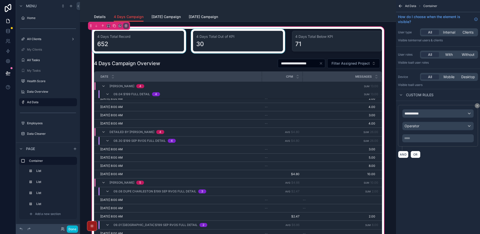
click at [168, 44] on div "scrollable content" at bounding box center [139, 41] width 96 height 25
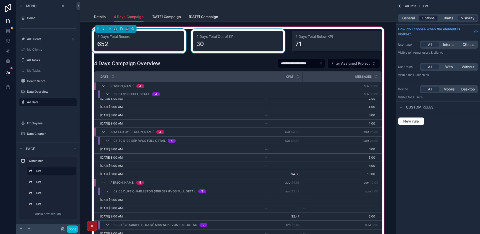
click at [428, 19] on span "Options" at bounding box center [428, 18] width 13 height 5
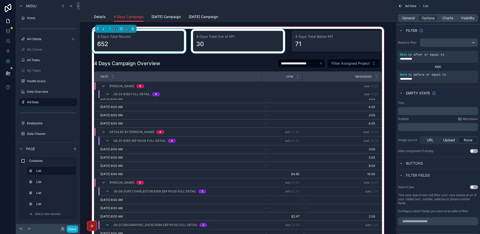
click at [266, 47] on div "scrollable content" at bounding box center [238, 41] width 96 height 25
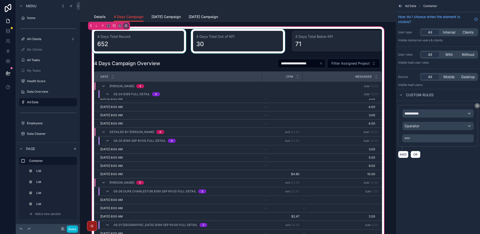
click at [252, 38] on div "scrollable content" at bounding box center [238, 41] width 96 height 25
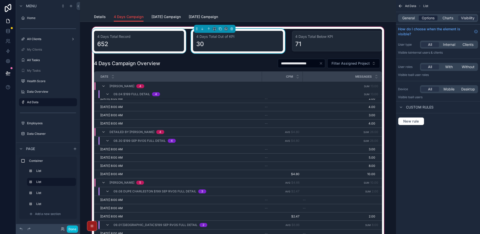
click at [425, 19] on span "Options" at bounding box center [428, 18] width 13 height 5
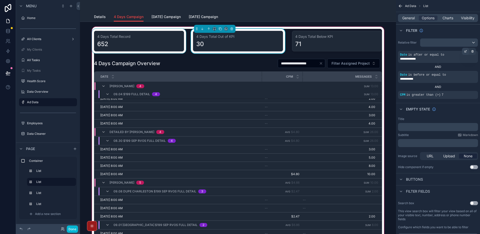
click at [466, 51] on icon "scrollable content" at bounding box center [465, 51] width 3 height 3
click at [362, 61] on div "**********" at bounding box center [361, 60] width 63 height 8
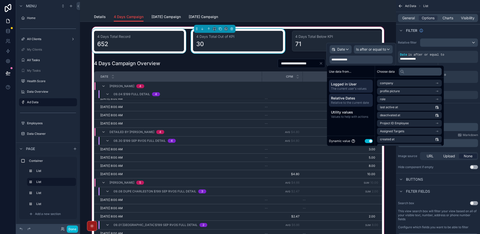
click at [353, 101] on span "Relative to the current date" at bounding box center [351, 103] width 40 height 4
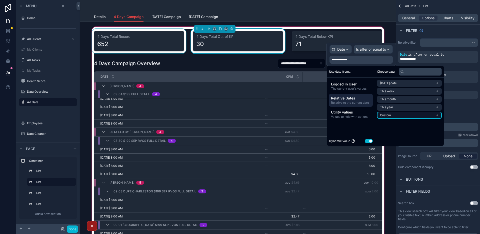
click at [392, 116] on li "Custom" at bounding box center [409, 115] width 65 height 7
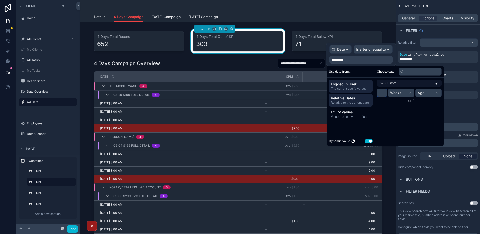
drag, startPoint x: 385, startPoint y: 92, endPoint x: 367, endPoint y: 92, distance: 18.3
click at [367, 92] on div "Use data from... Logged in User The current user's values Relative Dates Relati…" at bounding box center [385, 106] width 117 height 80
type input "*"
click at [400, 94] on span "Weeks" at bounding box center [396, 92] width 11 height 5
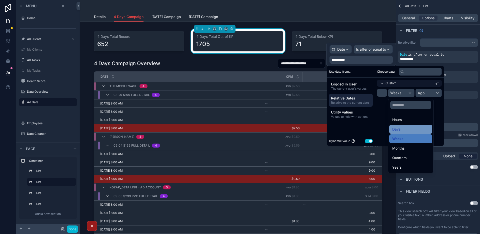
click at [401, 129] on div "Days" at bounding box center [411, 129] width 37 height 6
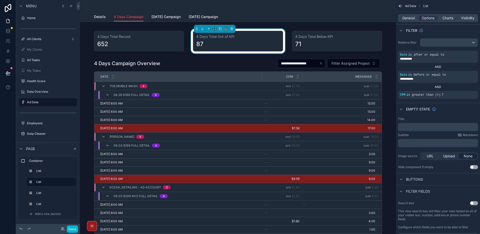
click at [457, 104] on div "Empty state" at bounding box center [438, 109] width 84 height 12
click at [465, 71] on icon "scrollable content" at bounding box center [465, 71] width 3 height 3
click at [353, 79] on div "**********" at bounding box center [360, 80] width 66 height 8
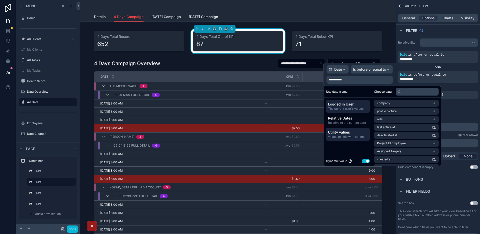
click at [352, 130] on span "Utility values" at bounding box center [348, 132] width 40 height 5
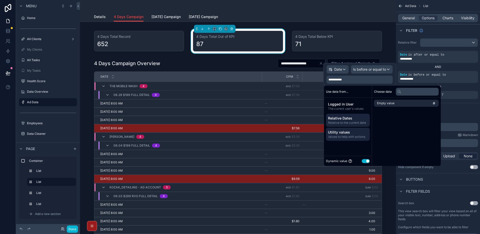
click at [352, 121] on span "Relative to the current date" at bounding box center [348, 123] width 40 height 4
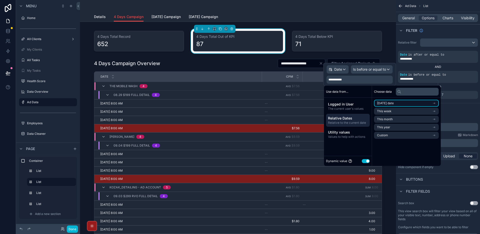
click at [391, 104] on span "[DATE] date" at bounding box center [385, 103] width 17 height 4
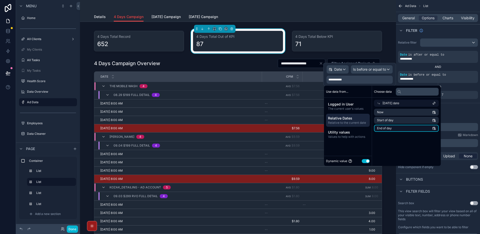
click at [386, 128] on span "End of day" at bounding box center [384, 128] width 15 height 4
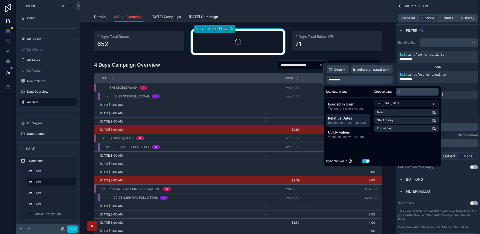
click at [461, 104] on div "Empty state" at bounding box center [438, 109] width 84 height 12
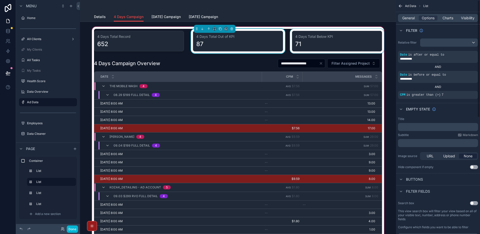
click at [346, 37] on div "scrollable content" at bounding box center [337, 41] width 96 height 25
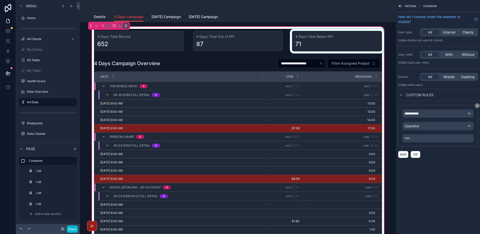
click at [346, 41] on div "scrollable content" at bounding box center [337, 41] width 96 height 25
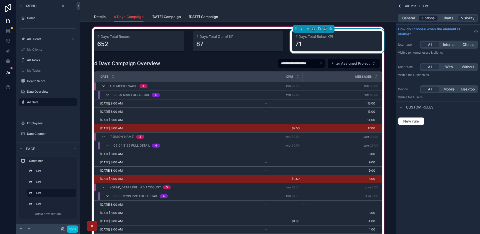
click at [425, 19] on span "Options" at bounding box center [428, 18] width 13 height 5
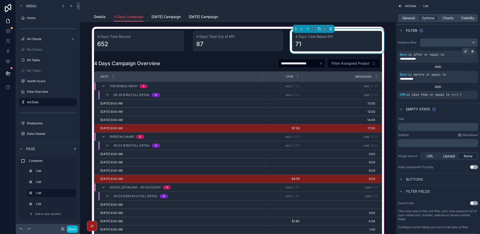
click at [466, 52] on icon "scrollable content" at bounding box center [466, 52] width 2 height 2
click at [356, 59] on div "**********" at bounding box center [361, 60] width 63 height 8
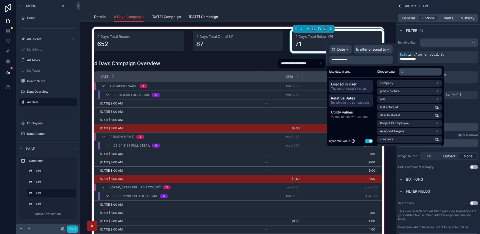
click at [350, 98] on span "Relative Dates" at bounding box center [351, 98] width 40 height 5
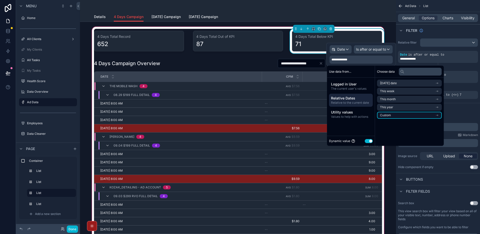
click at [398, 115] on li "Custom" at bounding box center [409, 115] width 65 height 7
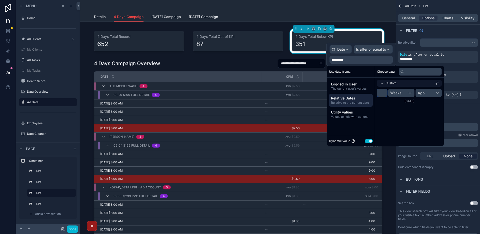
drag, startPoint x: 383, startPoint y: 93, endPoint x: 376, endPoint y: 93, distance: 6.8
click at [376, 93] on div "* Weeks Ago [DATE]" at bounding box center [409, 96] width 69 height 19
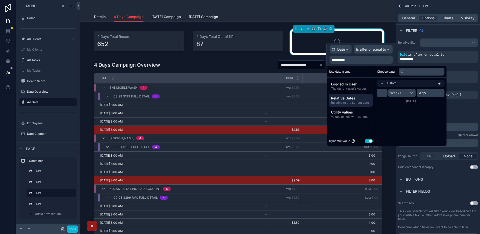
type input "*"
click at [410, 93] on div "Weeks" at bounding box center [402, 93] width 27 height 8
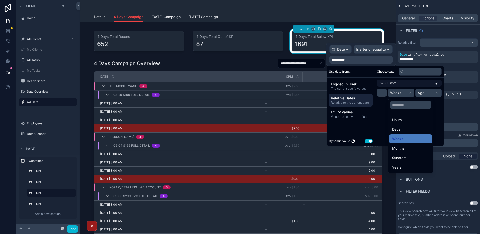
click at [405, 128] on div "Days" at bounding box center [411, 129] width 37 height 6
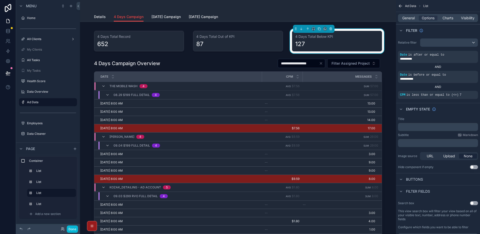
click at [456, 67] on div "AND" at bounding box center [438, 67] width 80 height 4
click at [466, 72] on icon "scrollable content" at bounding box center [466, 72] width 2 height 2
click at [354, 77] on div "**********" at bounding box center [360, 80] width 66 height 8
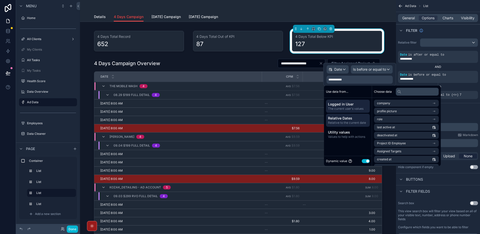
click at [352, 122] on span "Relative to the current date" at bounding box center [348, 123] width 40 height 4
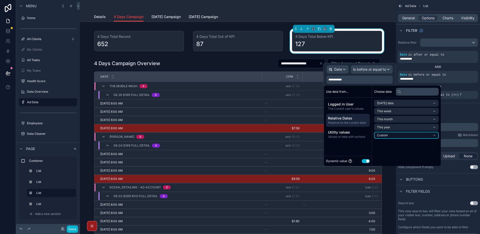
click at [388, 134] on span "Custom" at bounding box center [382, 135] width 11 height 4
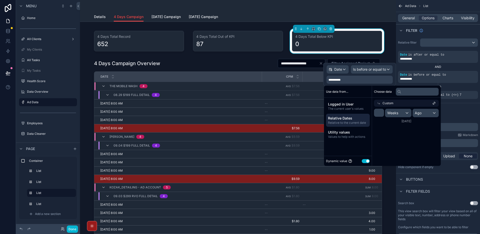
click at [380, 105] on div "Custom" at bounding box center [406, 103] width 65 height 7
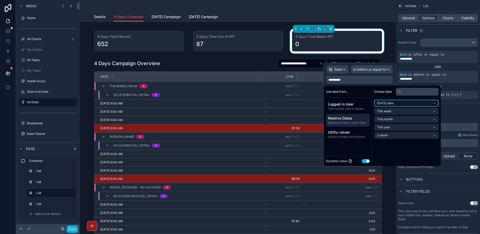
click at [386, 105] on span "[DATE] date" at bounding box center [385, 103] width 17 height 4
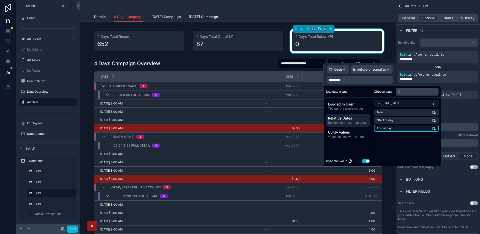
click at [384, 130] on span "End of day" at bounding box center [384, 128] width 15 height 4
click at [459, 103] on div "Empty state" at bounding box center [438, 109] width 84 height 12
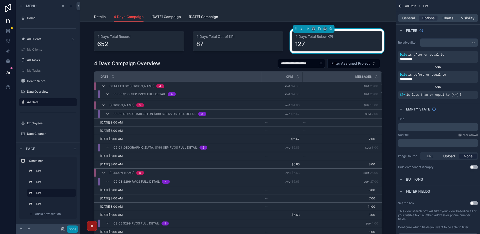
click at [74, 227] on button "Done" at bounding box center [72, 228] width 11 height 7
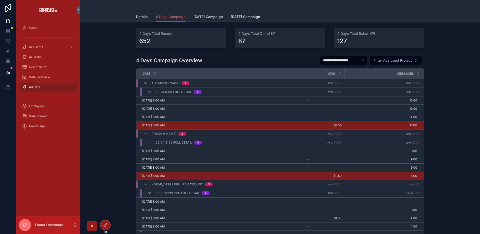
click at [203, 12] on div "scrollable content" at bounding box center [280, 6] width 288 height 12
click at [204, 15] on span "[DATE] Campaign" at bounding box center [208, 16] width 29 height 5
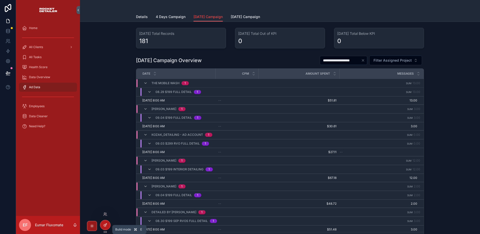
click at [106, 225] on icon at bounding box center [105, 225] width 4 height 4
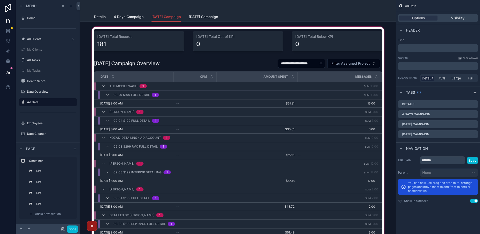
click at [210, 69] on div "scrollable content" at bounding box center [238, 139] width 308 height 226
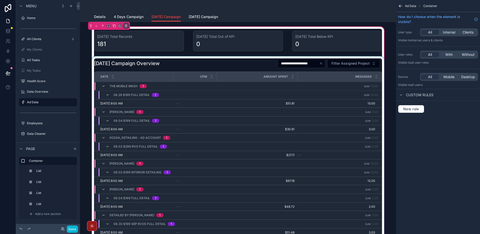
click at [263, 65] on div "scrollable content" at bounding box center [238, 152] width 294 height 193
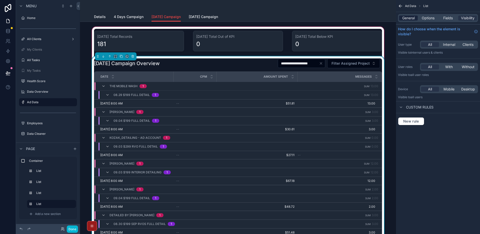
click at [410, 18] on span "General" at bounding box center [409, 18] width 13 height 5
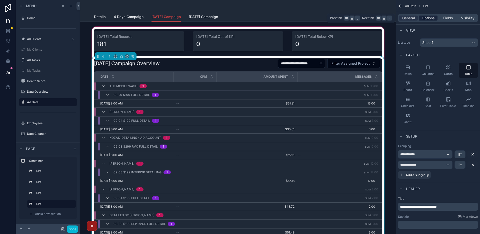
click at [429, 18] on span "Options" at bounding box center [428, 18] width 13 height 5
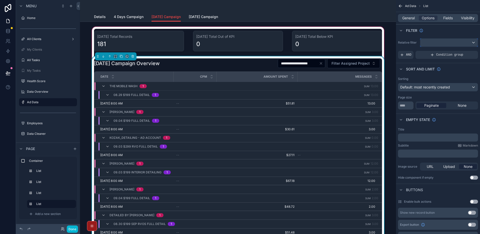
click at [437, 42] on div "scrollable content" at bounding box center [450, 43] width 58 height 8
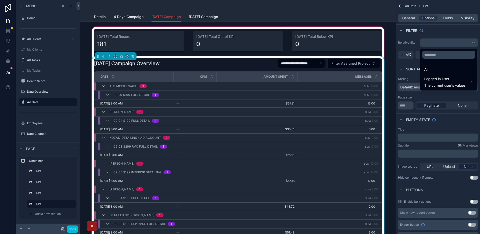
click at [437, 42] on div "scrollable content" at bounding box center [240, 117] width 480 height 234
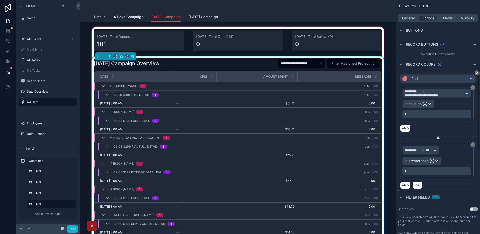
scroll to position [284, 0]
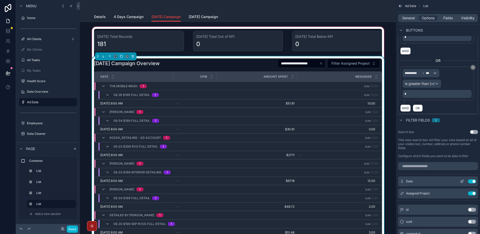
click at [463, 182] on icon "scrollable content" at bounding box center [462, 181] width 4 height 4
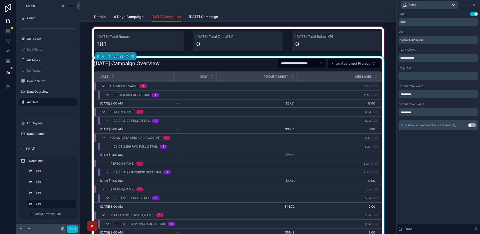
click at [436, 163] on div "**********" at bounding box center [439, 122] width 84 height 224
click at [476, 6] on icon at bounding box center [474, 5] width 4 height 4
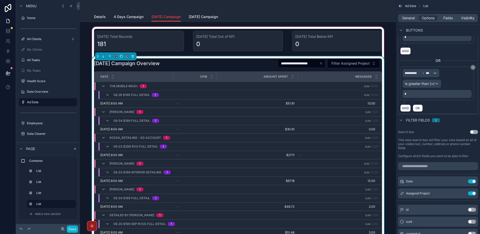
click at [408, 21] on div "General Options Fields Visibility" at bounding box center [438, 18] width 80 height 8
click at [410, 20] on span "General" at bounding box center [409, 18] width 13 height 5
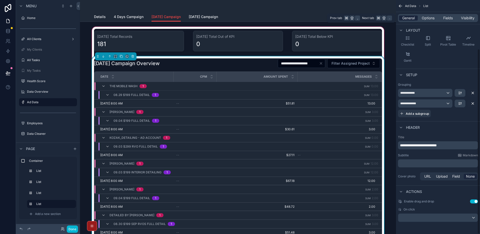
scroll to position [61, 0]
click at [429, 18] on span "Options" at bounding box center [428, 18] width 13 height 5
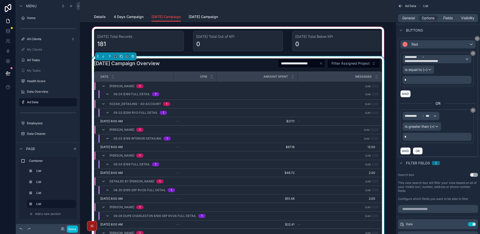
scroll to position [0, 0]
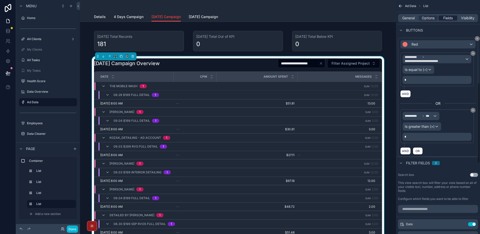
click at [450, 17] on span "Fields" at bounding box center [449, 18] width 10 height 5
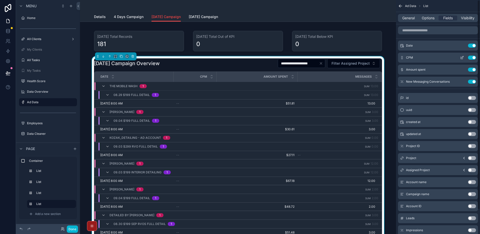
click at [461, 57] on icon "scrollable content" at bounding box center [462, 58] width 2 height 2
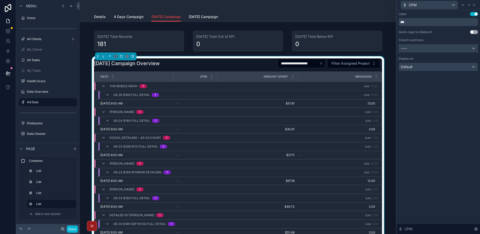
click at [438, 50] on div "----" at bounding box center [438, 48] width 79 height 8
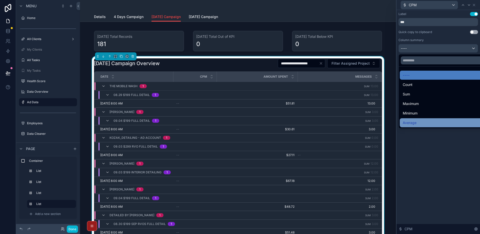
click at [422, 123] on div "Average" at bounding box center [444, 123] width 83 height 6
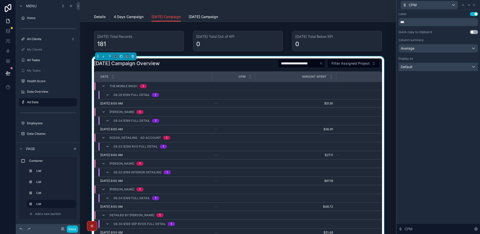
click at [429, 68] on div "Default" at bounding box center [438, 67] width 79 height 8
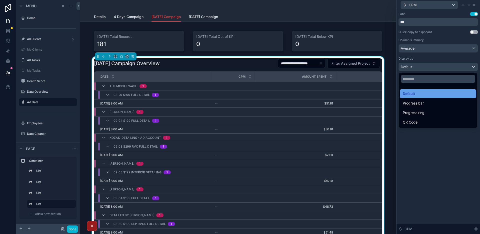
click at [427, 94] on div "Default" at bounding box center [438, 94] width 71 height 6
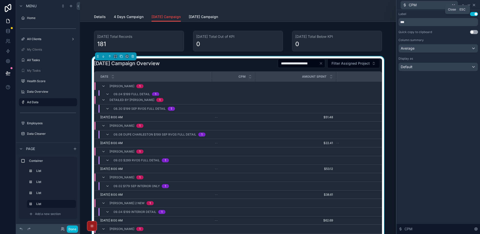
click at [475, 6] on icon at bounding box center [474, 5] width 4 height 4
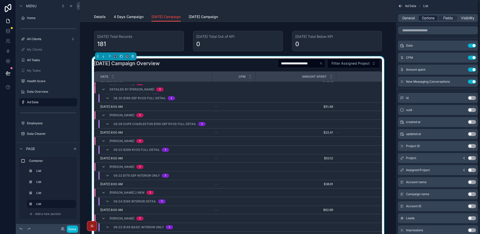
click at [432, 18] on span "Options" at bounding box center [428, 18] width 13 height 5
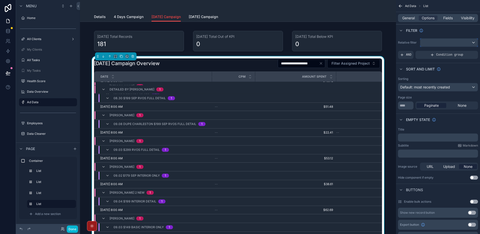
click at [447, 44] on div "scrollable content" at bounding box center [450, 43] width 58 height 8
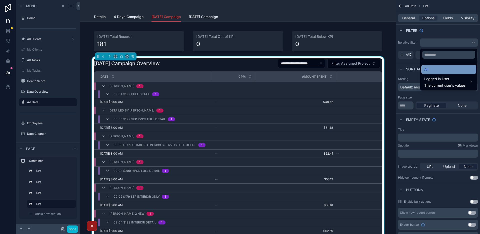
scroll to position [119, 0]
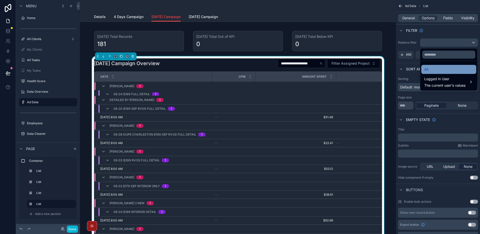
click at [442, 71] on div "All" at bounding box center [449, 69] width 49 height 6
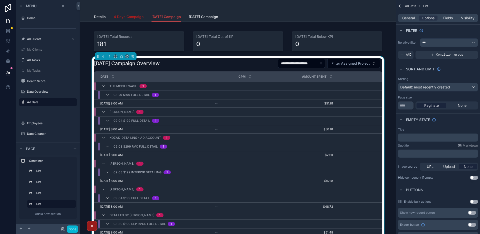
click at [128, 17] on span "4 Days Campaign" at bounding box center [129, 16] width 30 height 5
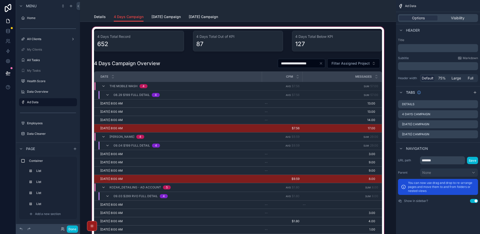
click at [231, 67] on div "scrollable content" at bounding box center [238, 139] width 308 height 226
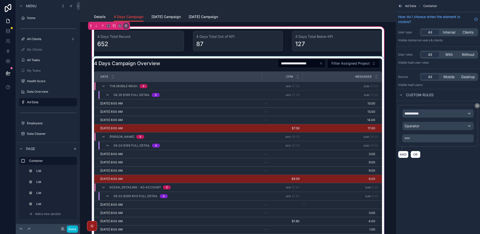
click at [245, 68] on div "scrollable content" at bounding box center [238, 152] width 294 height 193
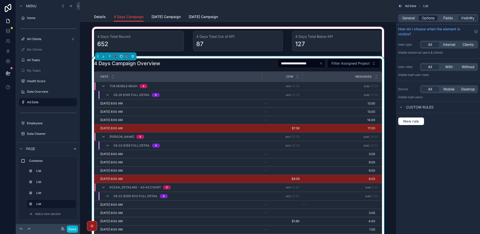
click at [426, 20] on span "Options" at bounding box center [428, 18] width 13 height 5
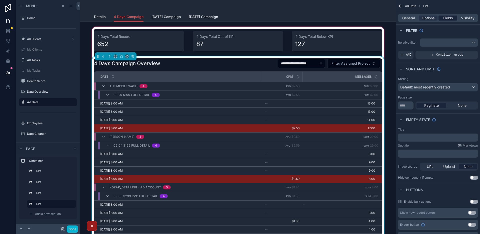
click at [449, 17] on span "Fields" at bounding box center [449, 18] width 10 height 5
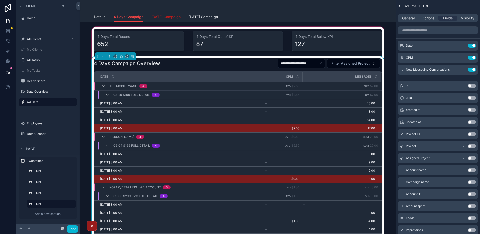
click at [165, 17] on span "[DATE] Campaign" at bounding box center [166, 16] width 29 height 5
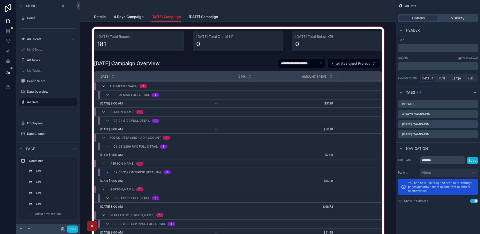
click at [229, 62] on div "scrollable content" at bounding box center [238, 139] width 308 height 226
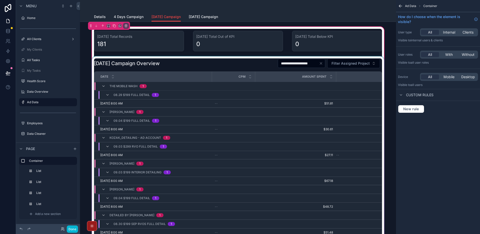
click at [210, 65] on div "scrollable content" at bounding box center [238, 152] width 294 height 193
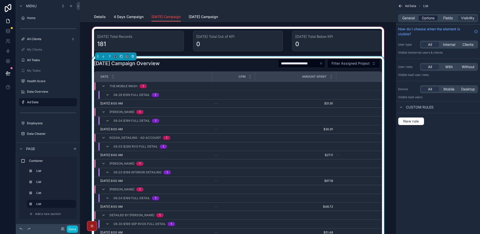
click at [432, 20] on span "Options" at bounding box center [428, 18] width 13 height 5
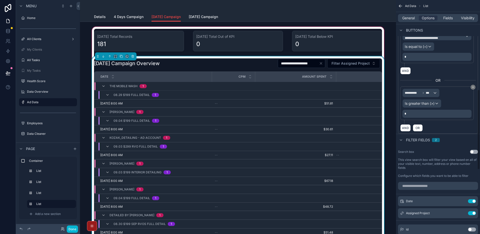
scroll to position [342, 0]
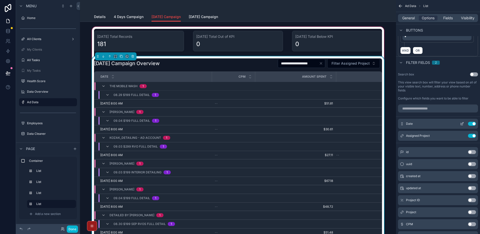
click at [462, 123] on icon "scrollable content" at bounding box center [462, 124] width 4 height 4
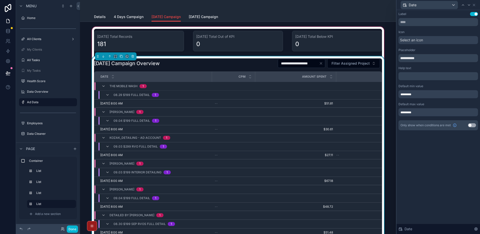
click at [427, 97] on div "*********" at bounding box center [439, 94] width 80 height 8
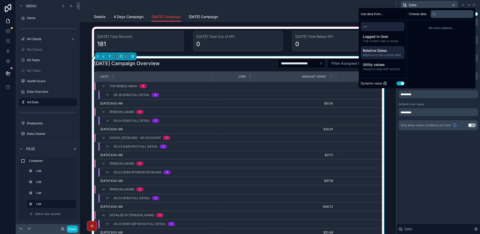
click at [385, 48] on span "Relative Dates" at bounding box center [383, 50] width 40 height 5
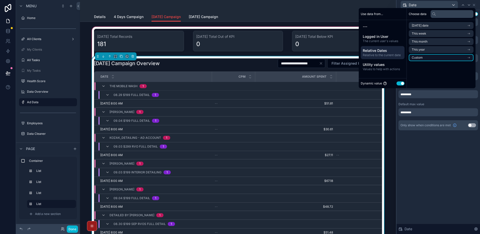
click at [422, 58] on li "Custom" at bounding box center [441, 57] width 65 height 7
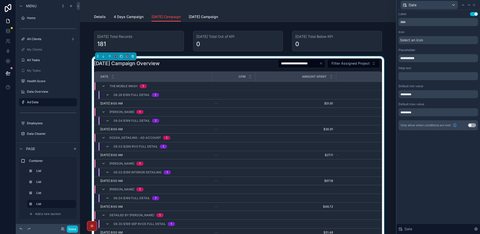
click at [430, 105] on div "Default max value" at bounding box center [439, 104] width 80 height 4
drag, startPoint x: 425, startPoint y: 95, endPoint x: 425, endPoint y: 102, distance: 7.3
click at [425, 101] on div "**********" at bounding box center [439, 71] width 80 height 118
click at [424, 111] on div "*********" at bounding box center [439, 112] width 80 height 8
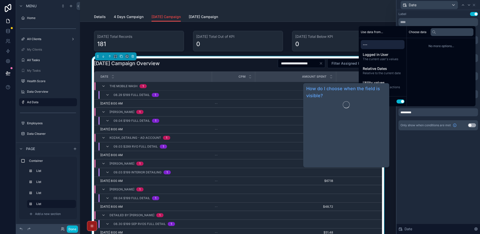
click at [425, 148] on div "**********" at bounding box center [439, 122] width 84 height 224
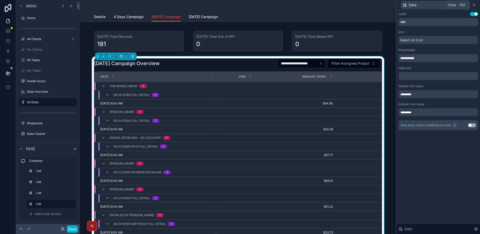
click at [474, 5] on icon at bounding box center [474, 5] width 2 height 2
click at [474, 5] on div "Date" at bounding box center [439, 5] width 80 height 10
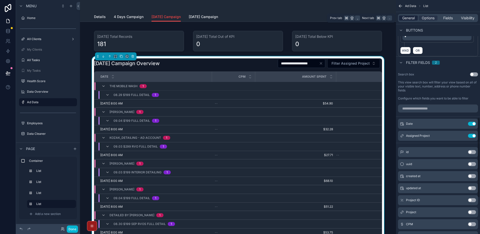
click at [413, 18] on span "General" at bounding box center [409, 18] width 13 height 5
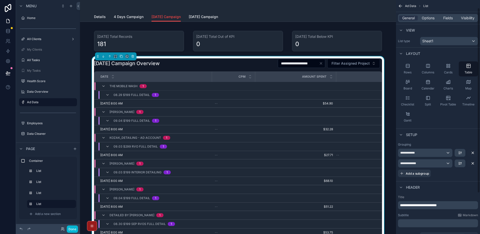
scroll to position [0, 0]
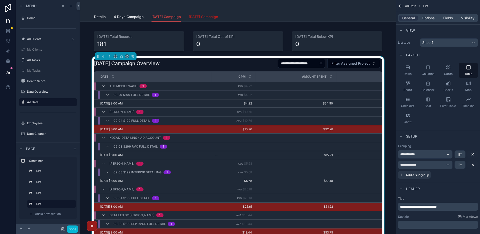
click at [205, 16] on span "[DATE] Campaign" at bounding box center [203, 16] width 29 height 5
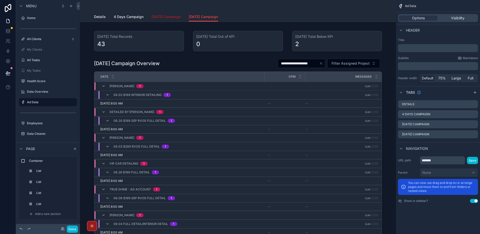
click at [171, 18] on span "[DATE] Campaign" at bounding box center [166, 16] width 29 height 5
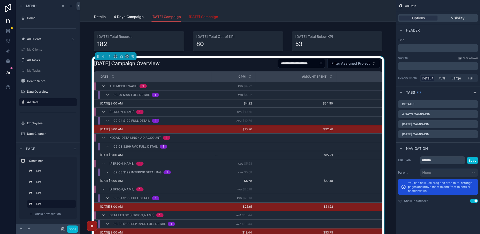
click at [201, 17] on span "[DATE] Campaign" at bounding box center [203, 16] width 29 height 5
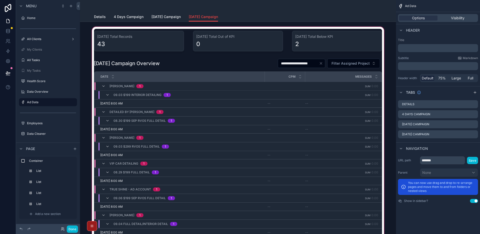
click at [252, 64] on div "scrollable content" at bounding box center [238, 139] width 308 height 226
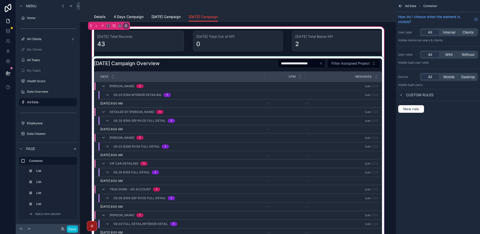
click at [251, 62] on div "scrollable content" at bounding box center [238, 152] width 294 height 193
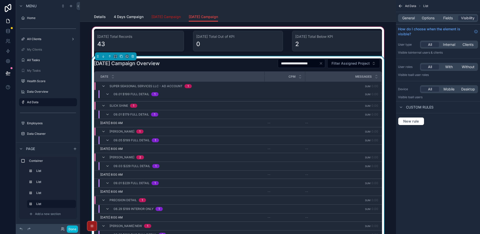
scroll to position [173, 0]
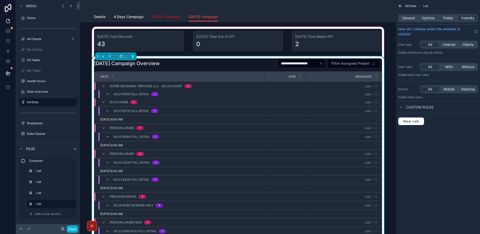
click at [170, 18] on span "[DATE] Campaign" at bounding box center [166, 16] width 29 height 5
